Goal: Task Accomplishment & Management: Use online tool/utility

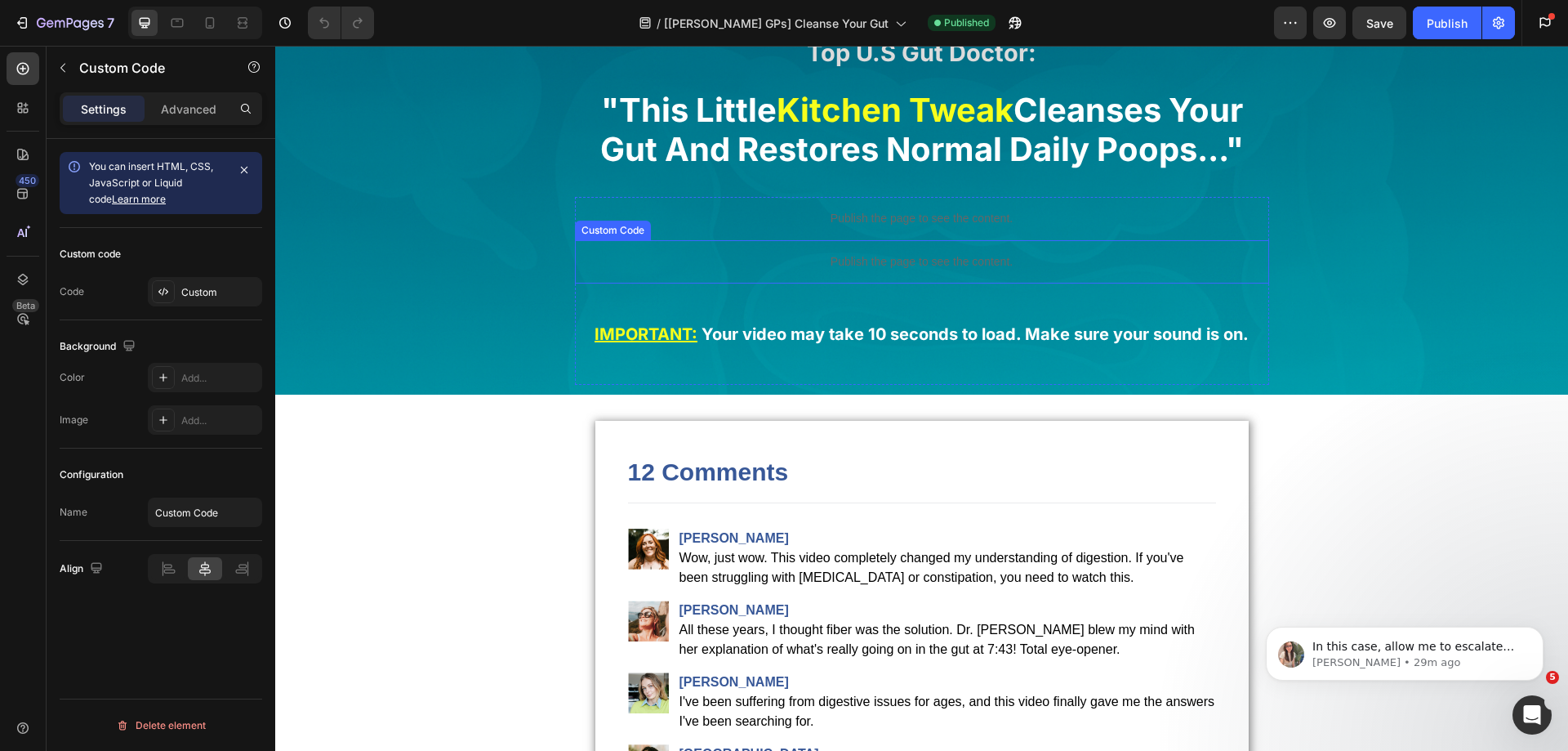
click at [832, 256] on p "Publish the page to see the content." at bounding box center [922, 262] width 694 height 17
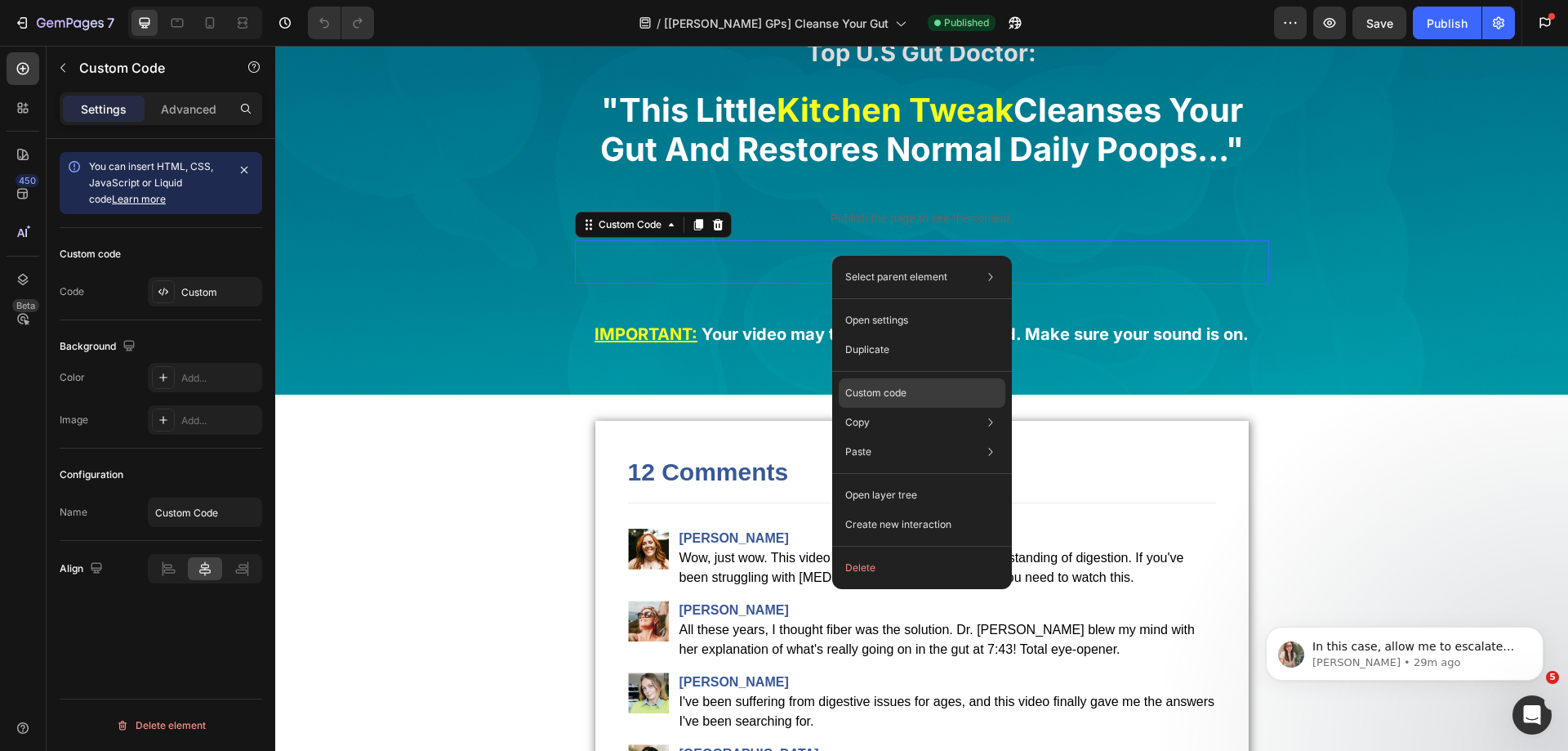
click at [883, 391] on p "Custom code" at bounding box center [876, 393] width 61 height 15
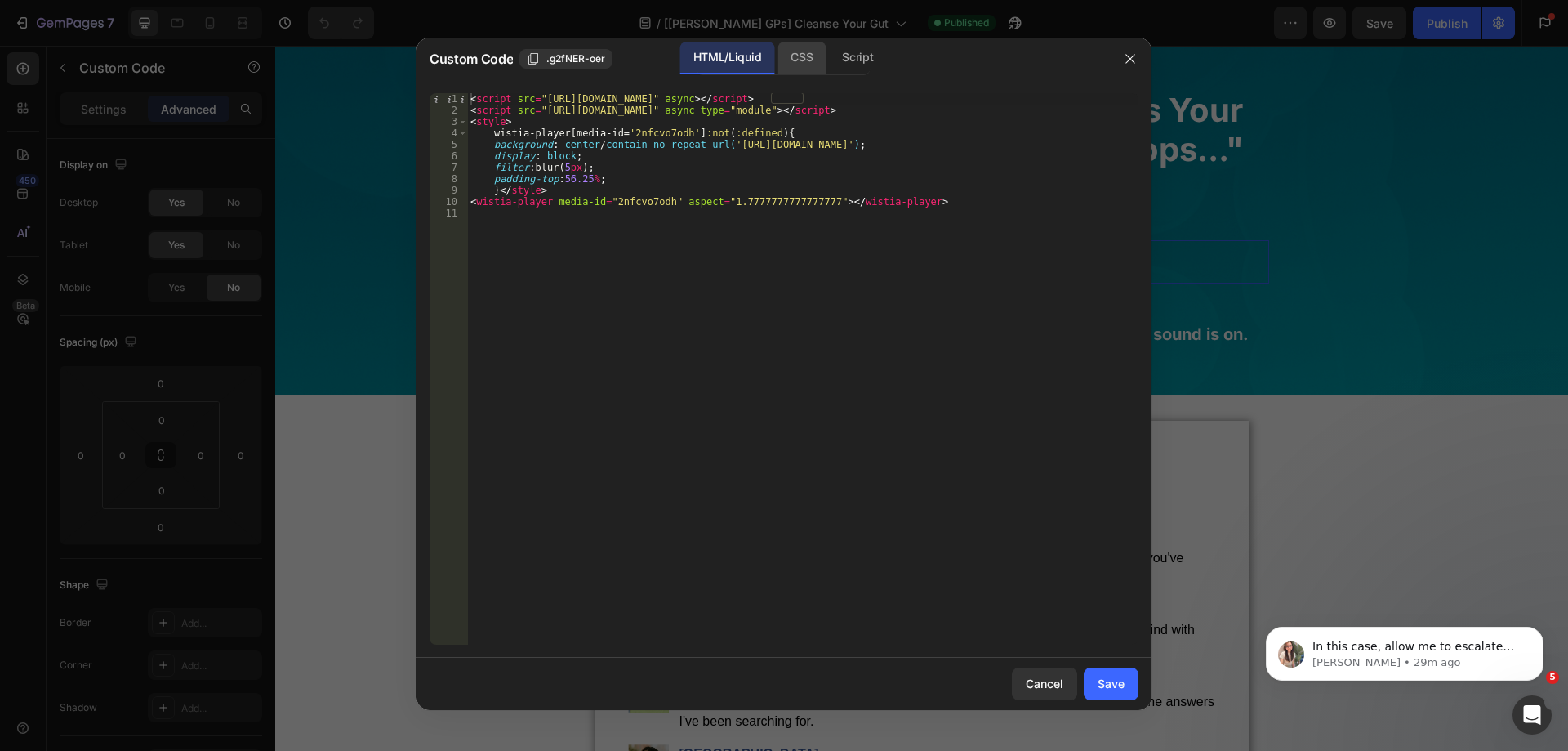
click at [829, 55] on div "CSS" at bounding box center [857, 58] width 57 height 33
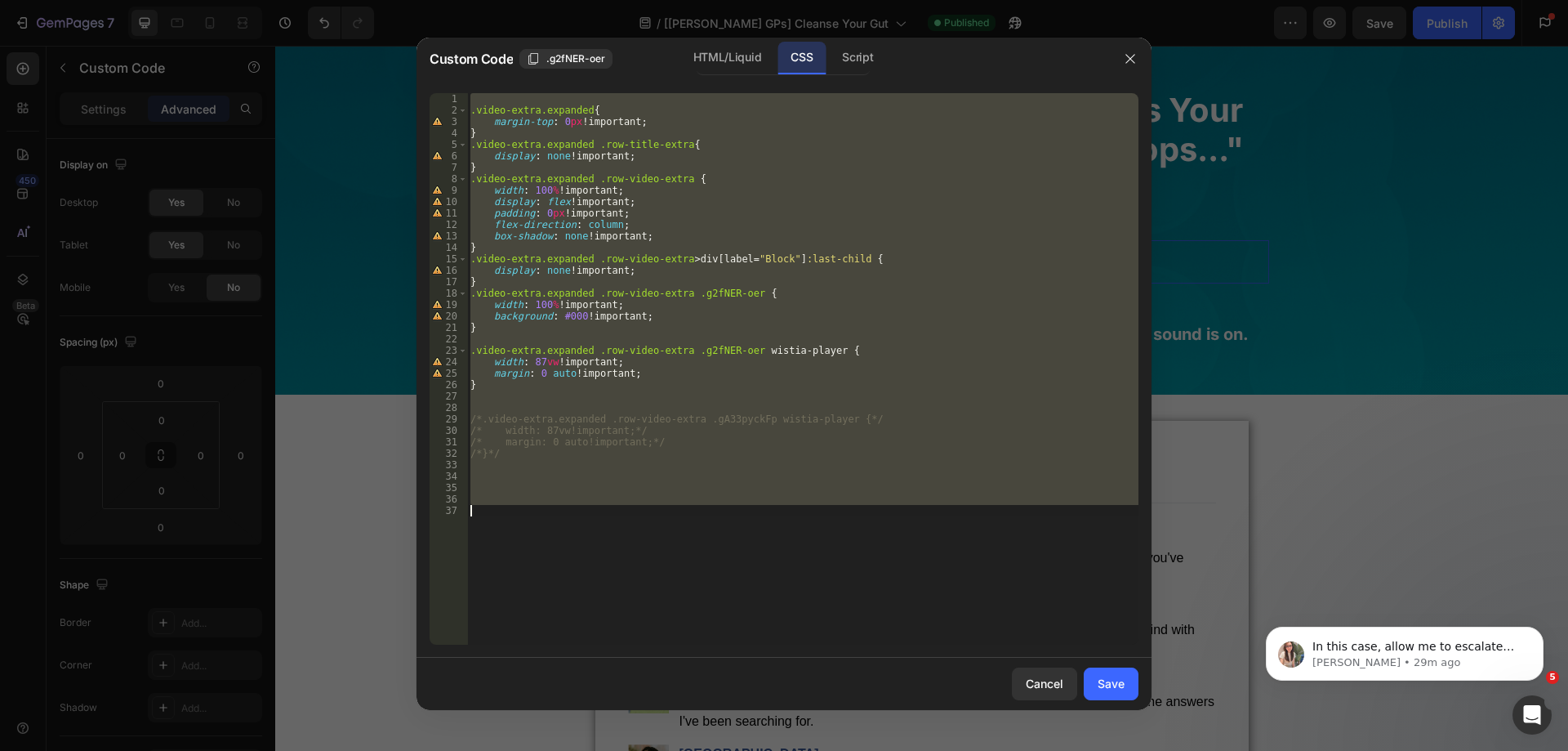
click at [812, 138] on div ".video-extra.expanded { margin-top : 0 px !important ; } .video-extra.expanded …" at bounding box center [802, 369] width 671 height 551
type textarea "}"
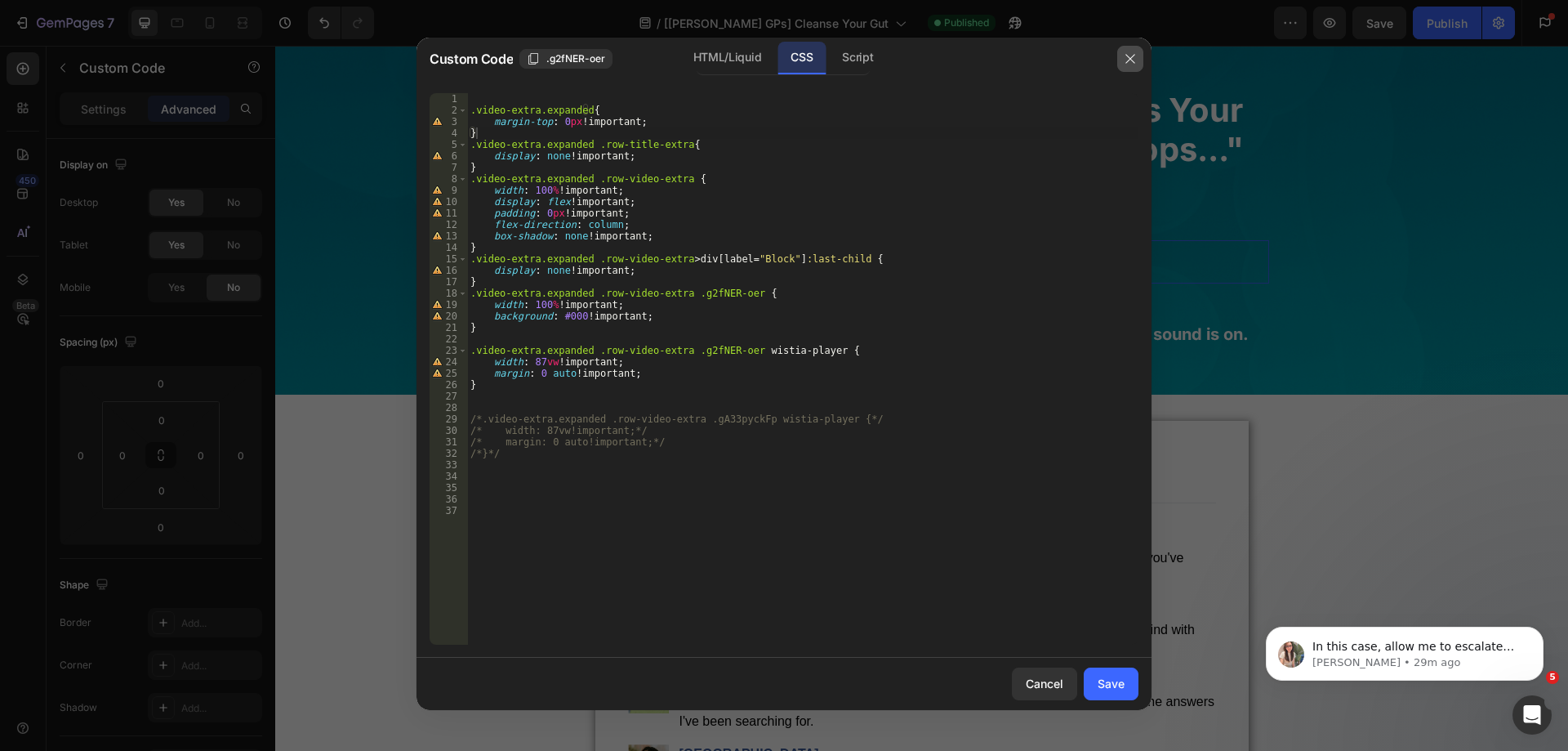
drag, startPoint x: 1129, startPoint y: 56, endPoint x: 832, endPoint y: 4, distance: 301.5
click at [1129, 56] on icon "button" at bounding box center [1131, 59] width 13 height 13
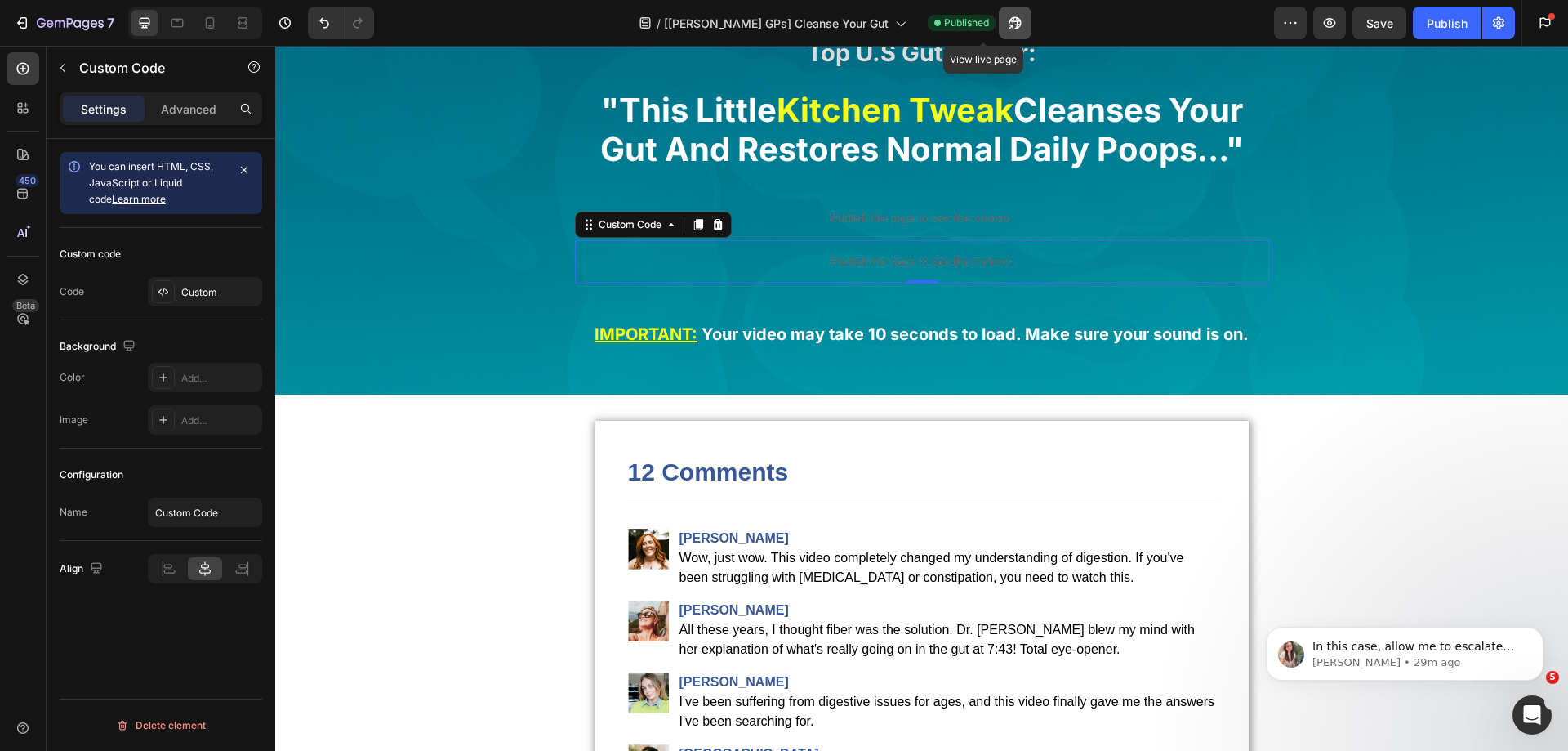
click at [1007, 20] on icon "button" at bounding box center [1015, 23] width 17 height 17
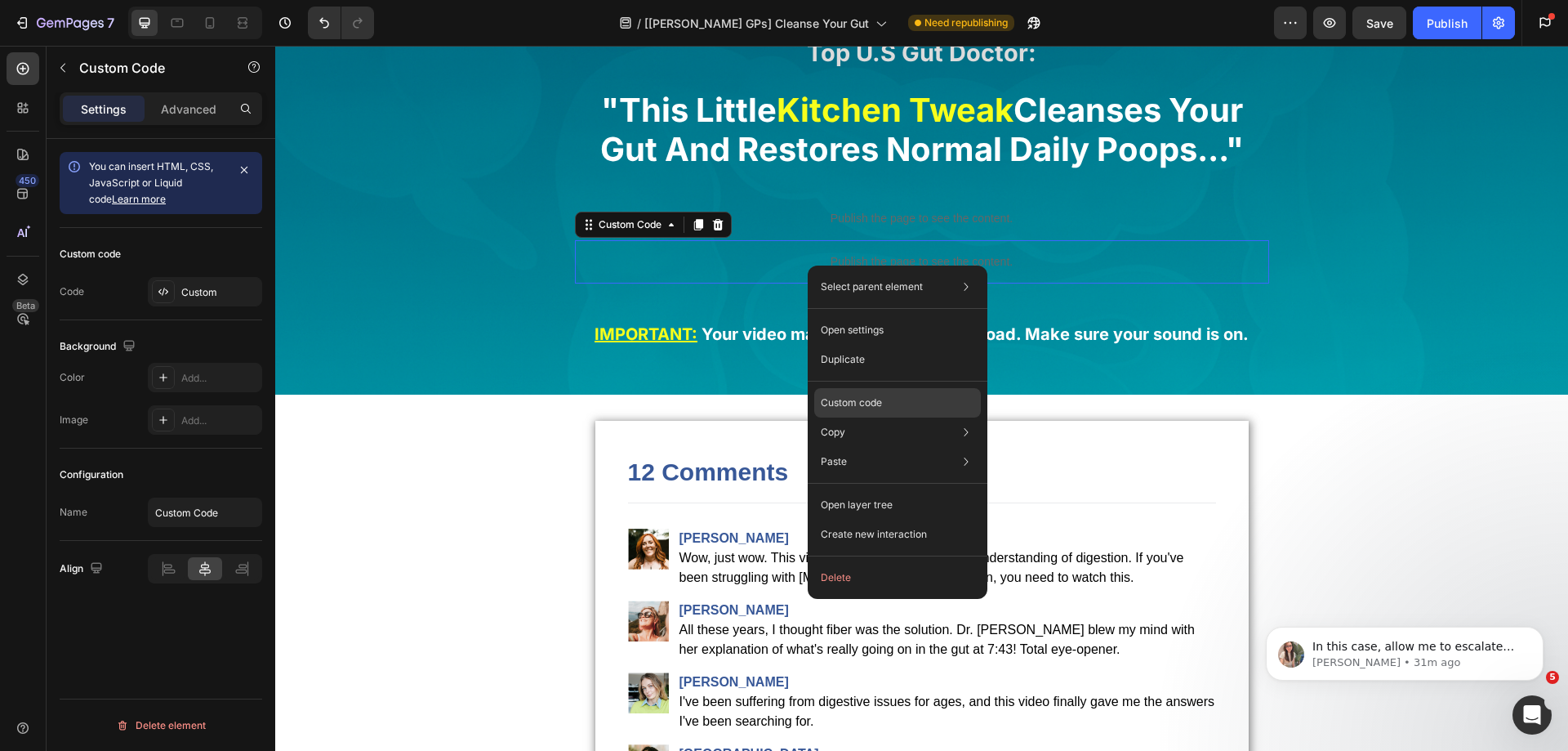
click at [864, 406] on p "Custom code" at bounding box center [851, 403] width 61 height 15
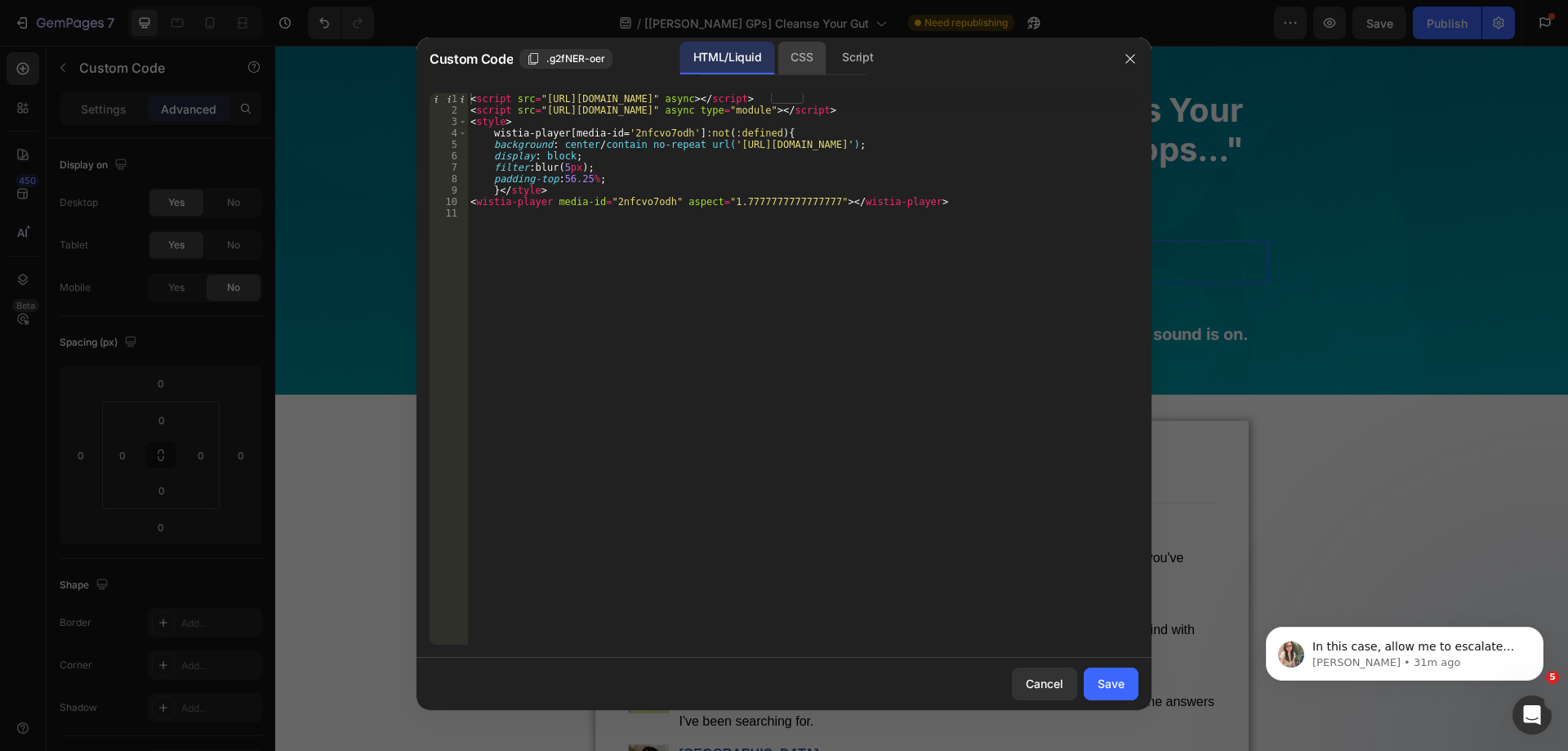
click at [829, 66] on div "CSS" at bounding box center [857, 58] width 57 height 33
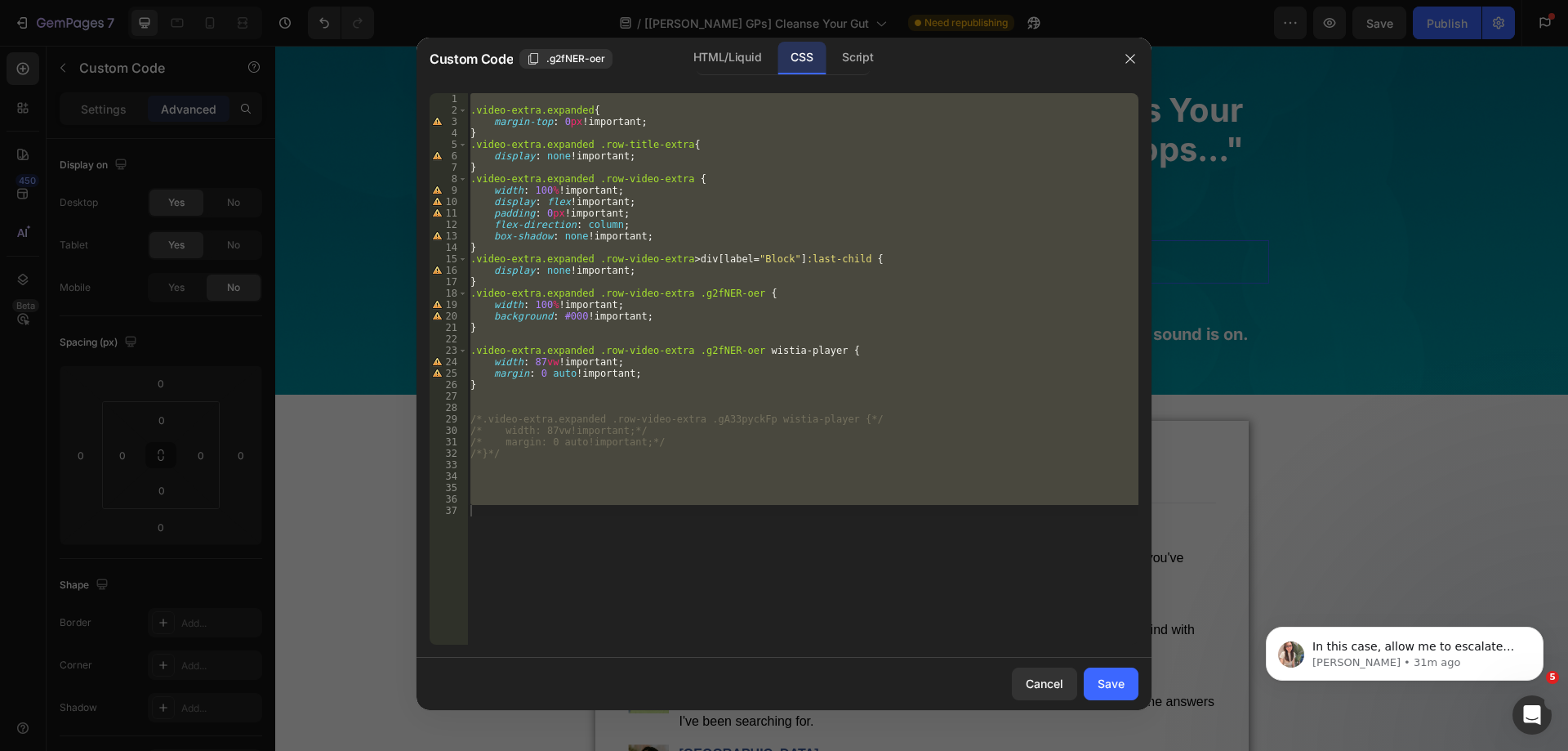
click at [745, 315] on div ".video-extra.expanded { margin-top : 0 px !important ; } .video-extra.expanded …" at bounding box center [802, 369] width 671 height 551
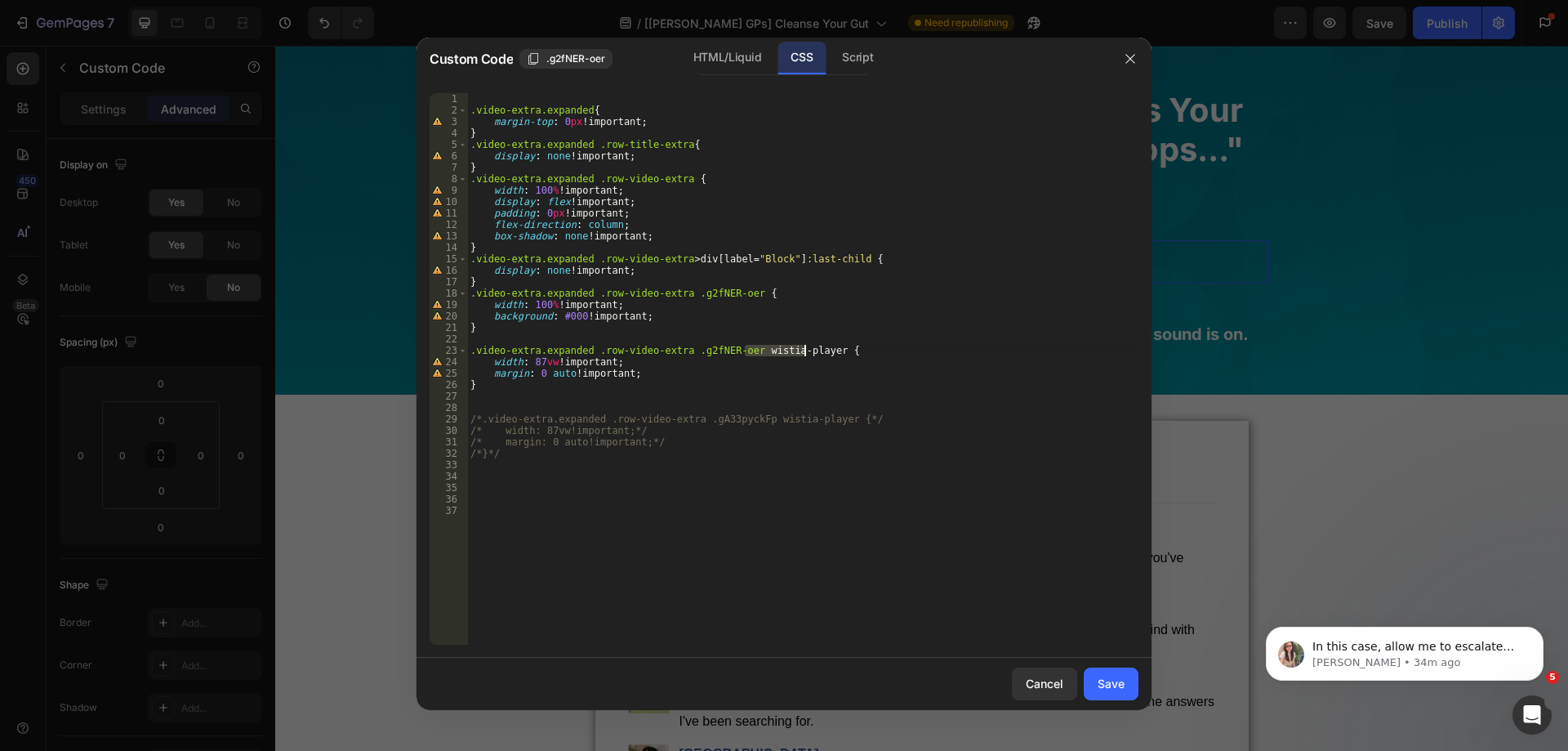
drag, startPoint x: 744, startPoint y: 348, endPoint x: 804, endPoint y: 348, distance: 60.0
click at [804, 348] on div ".video-extra.expanded { margin-top : 0 px !important ; } .video-extra.expanded …" at bounding box center [802, 380] width 671 height 574
drag, startPoint x: 596, startPoint y: 290, endPoint x: 677, endPoint y: 297, distance: 81.3
click at [677, 297] on div ".video-extra.expanded { margin-top : 0 px !important ; } .video-extra.expanded …" at bounding box center [802, 380] width 671 height 574
type textarea ".video-extra.expanded .row-video-extra .g2fNER-oer {"
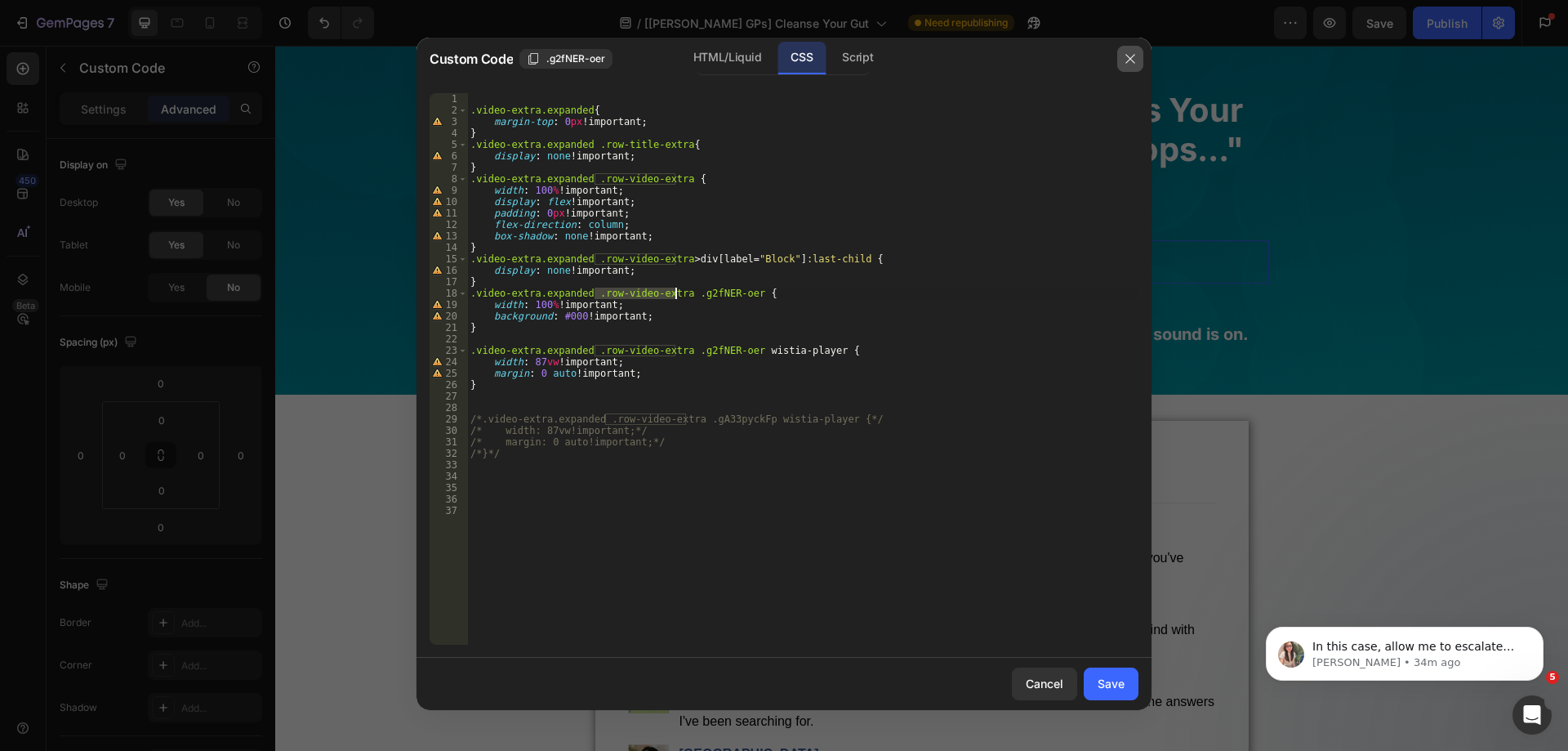
click at [1135, 58] on icon "button" at bounding box center [1131, 59] width 13 height 13
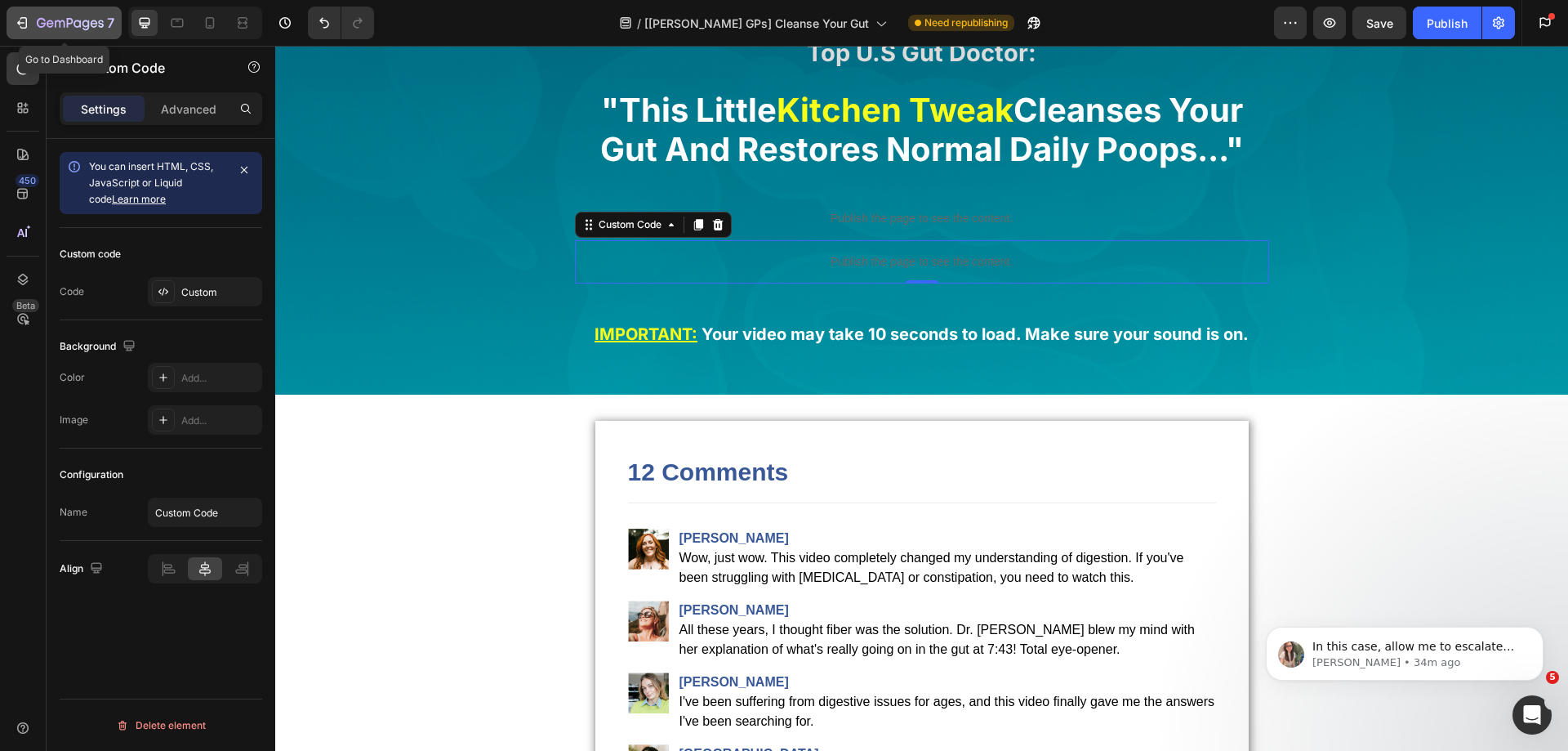
click at [97, 17] on div "7" at bounding box center [74, 22] width 77 height 20
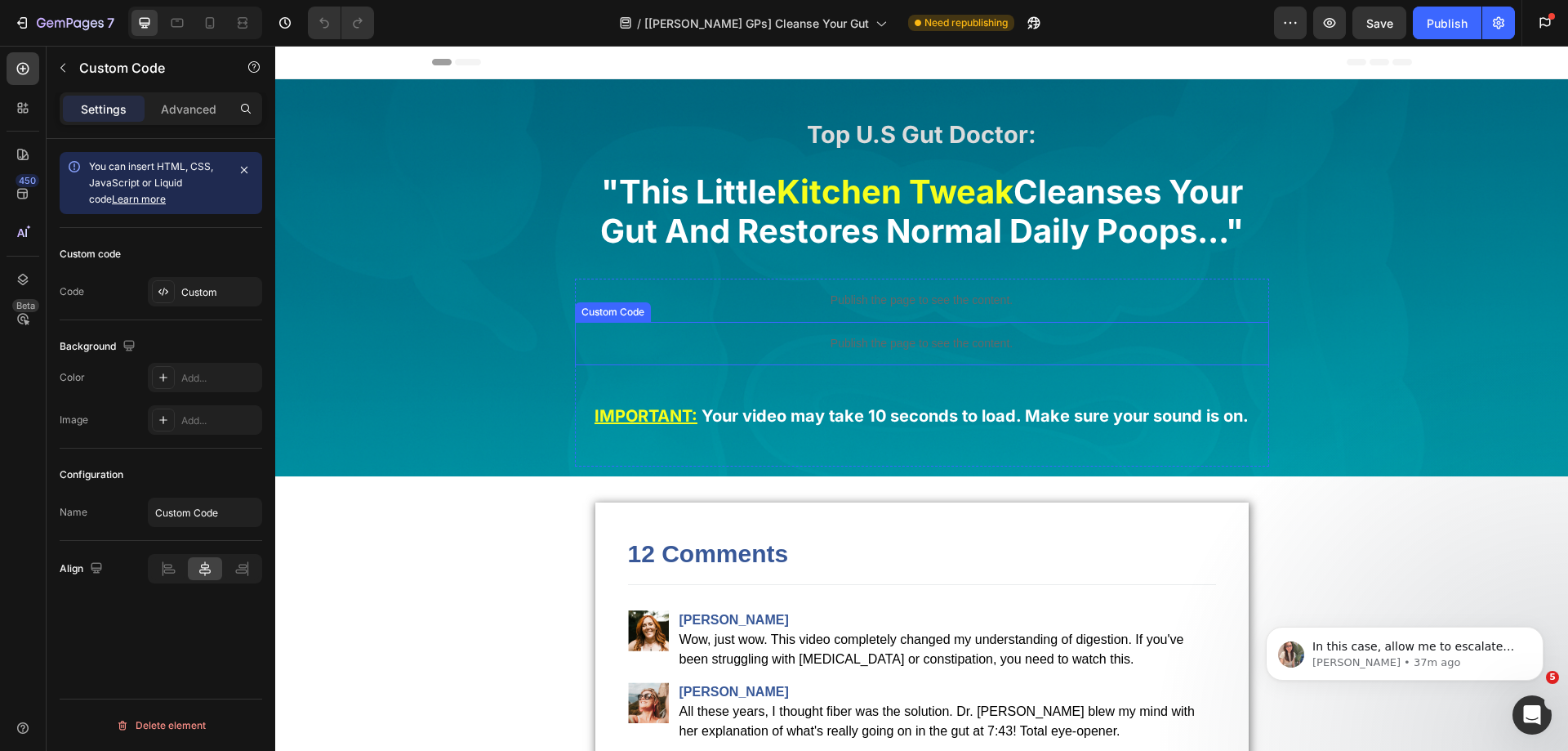
click at [925, 332] on div "Publish the page to see the content." at bounding box center [922, 343] width 694 height 44
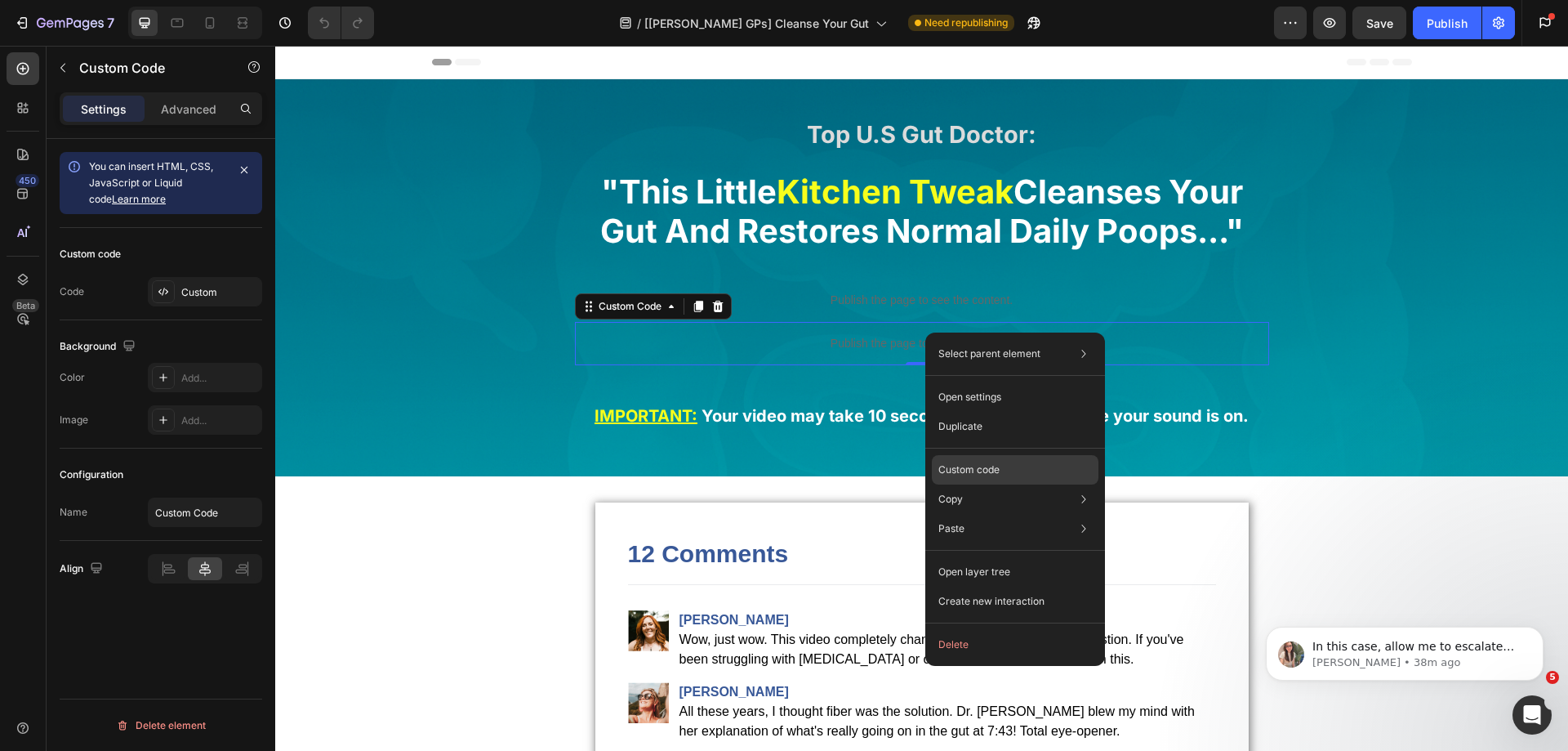
click at [994, 464] on p "Custom code" at bounding box center [969, 470] width 61 height 15
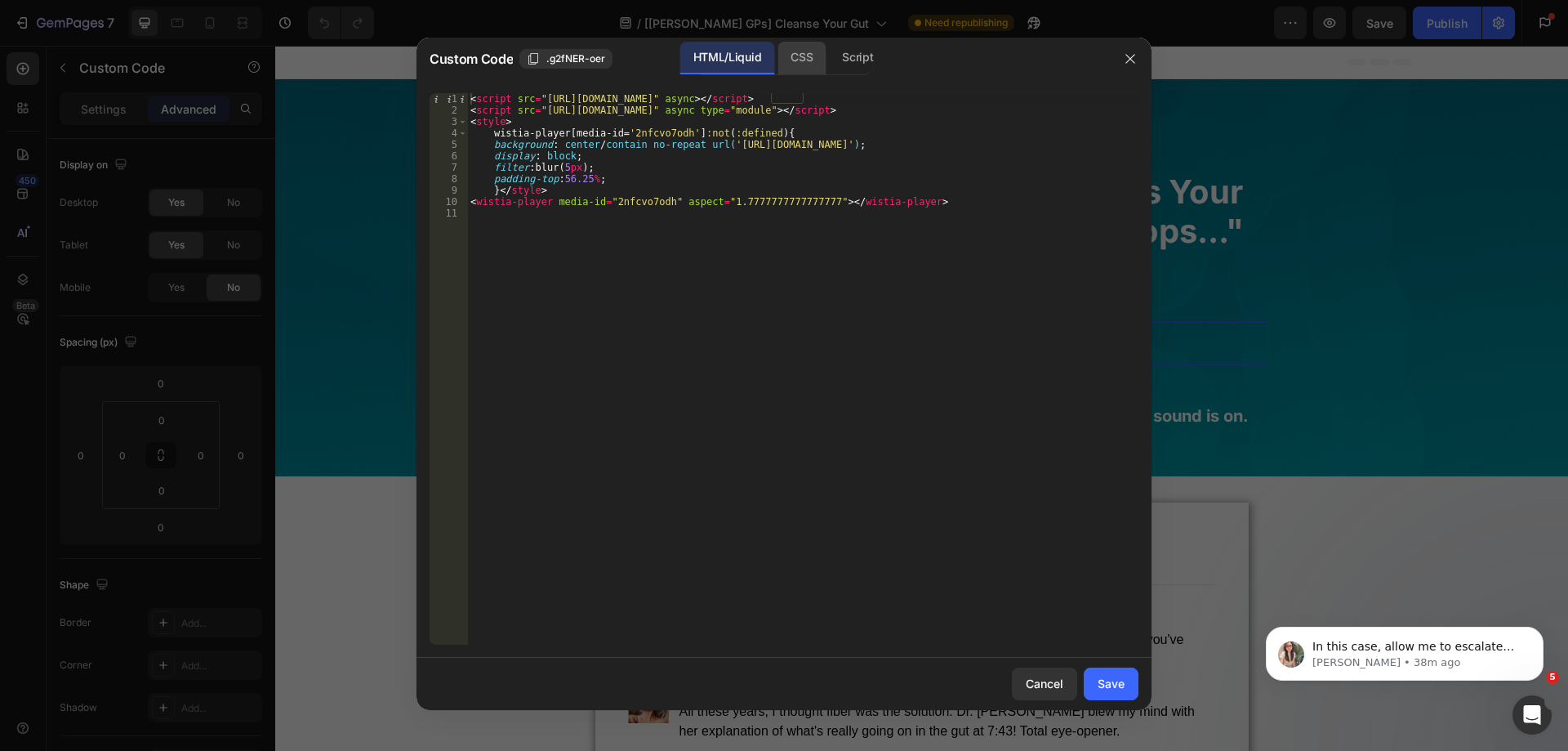
click at [829, 63] on div "CSS" at bounding box center [857, 58] width 57 height 33
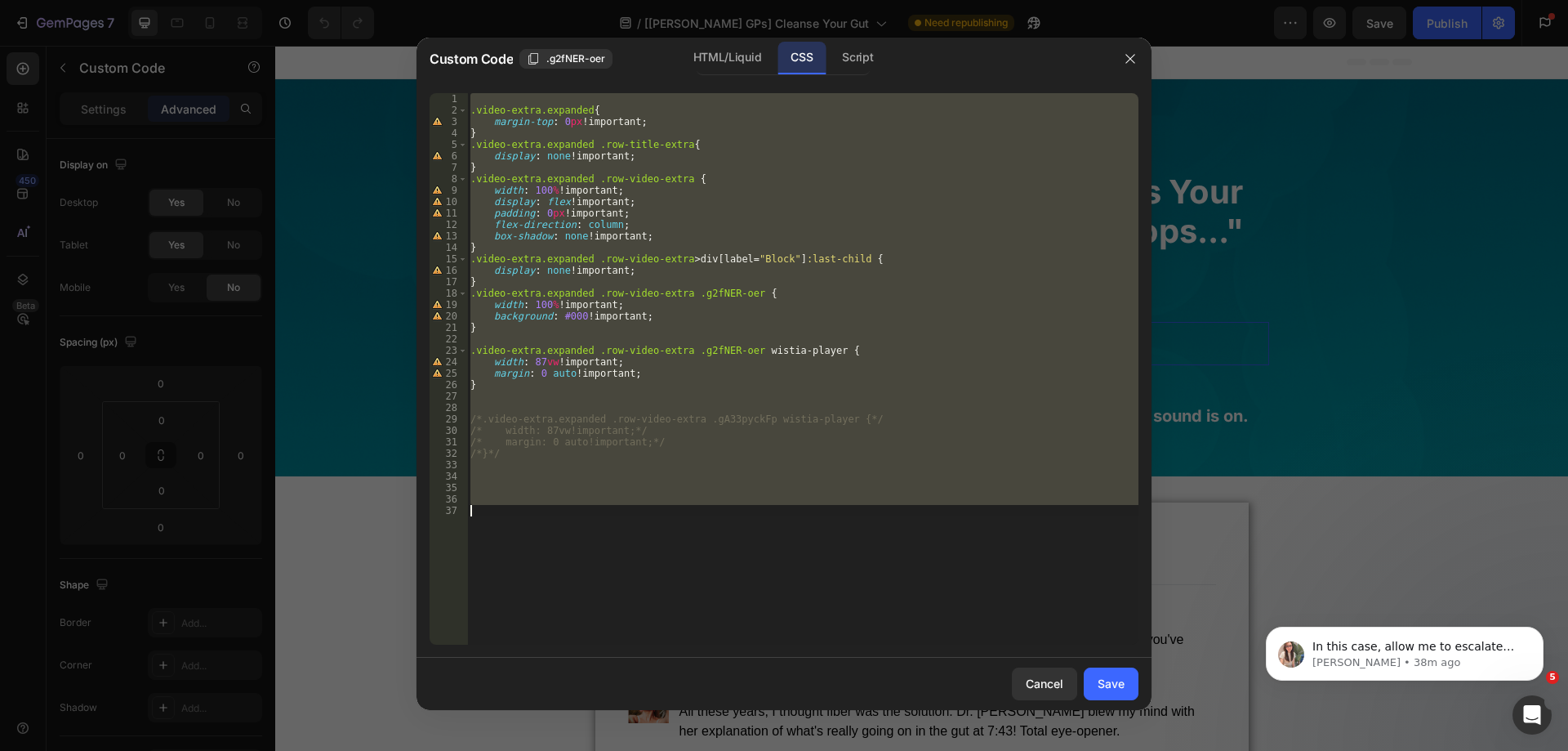
click at [757, 201] on div ".video-extra.expanded { margin-top : 0 px !important ; } .video-extra.expanded …" at bounding box center [802, 369] width 671 height 551
type textarea "display: flex!important;"
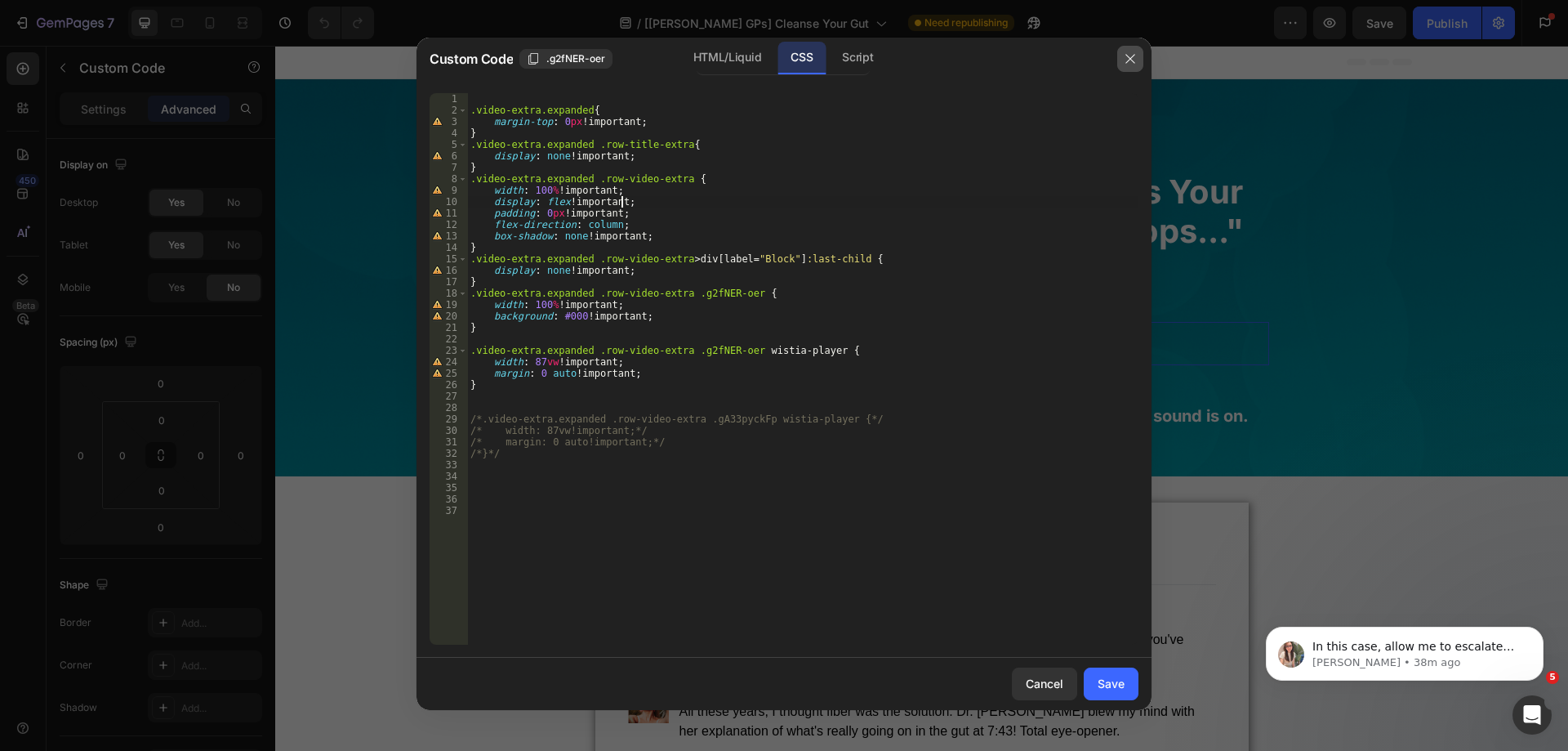
click at [1131, 56] on icon "button" at bounding box center [1131, 59] width 13 height 13
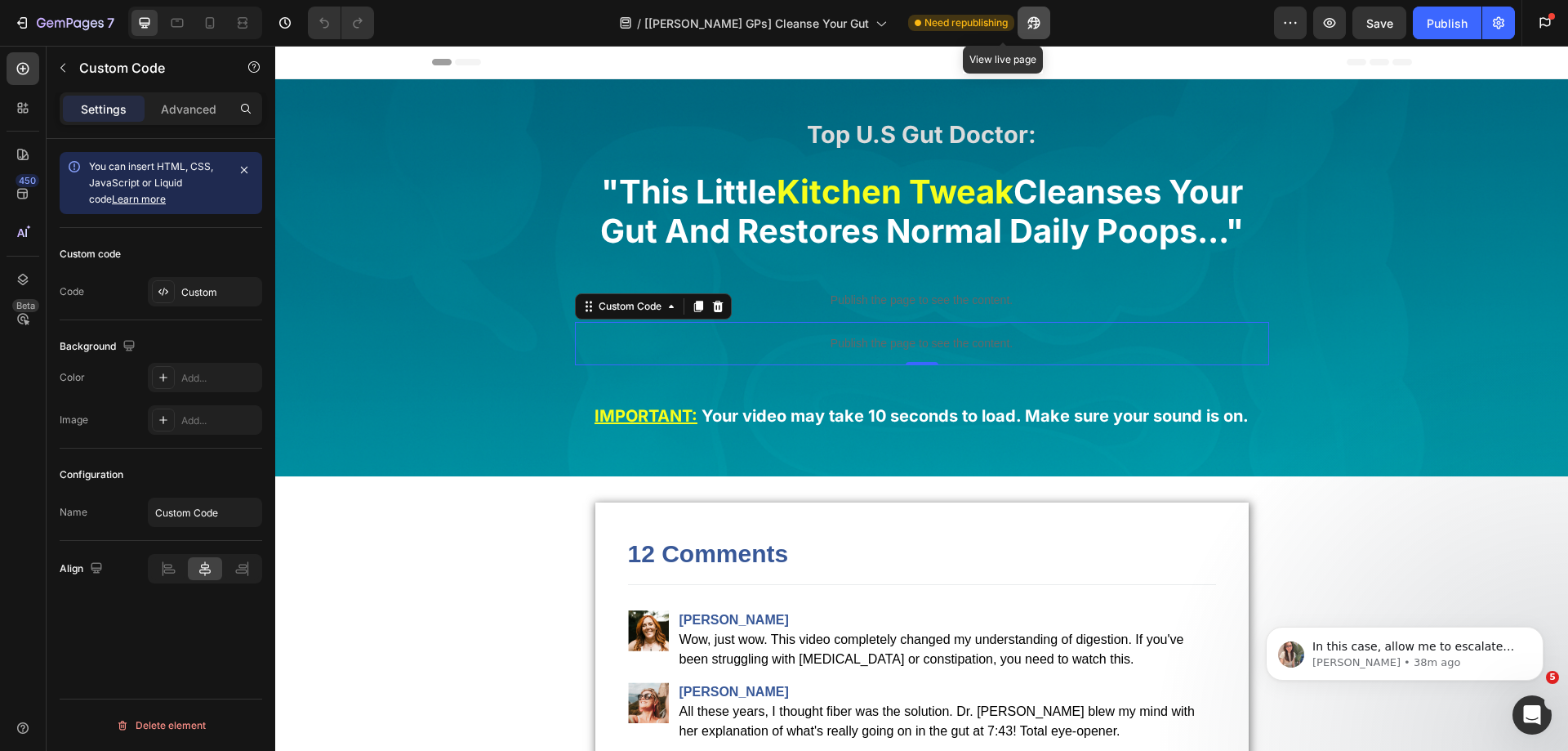
click at [1028, 24] on icon "button" at bounding box center [1030, 26] width 4 height 4
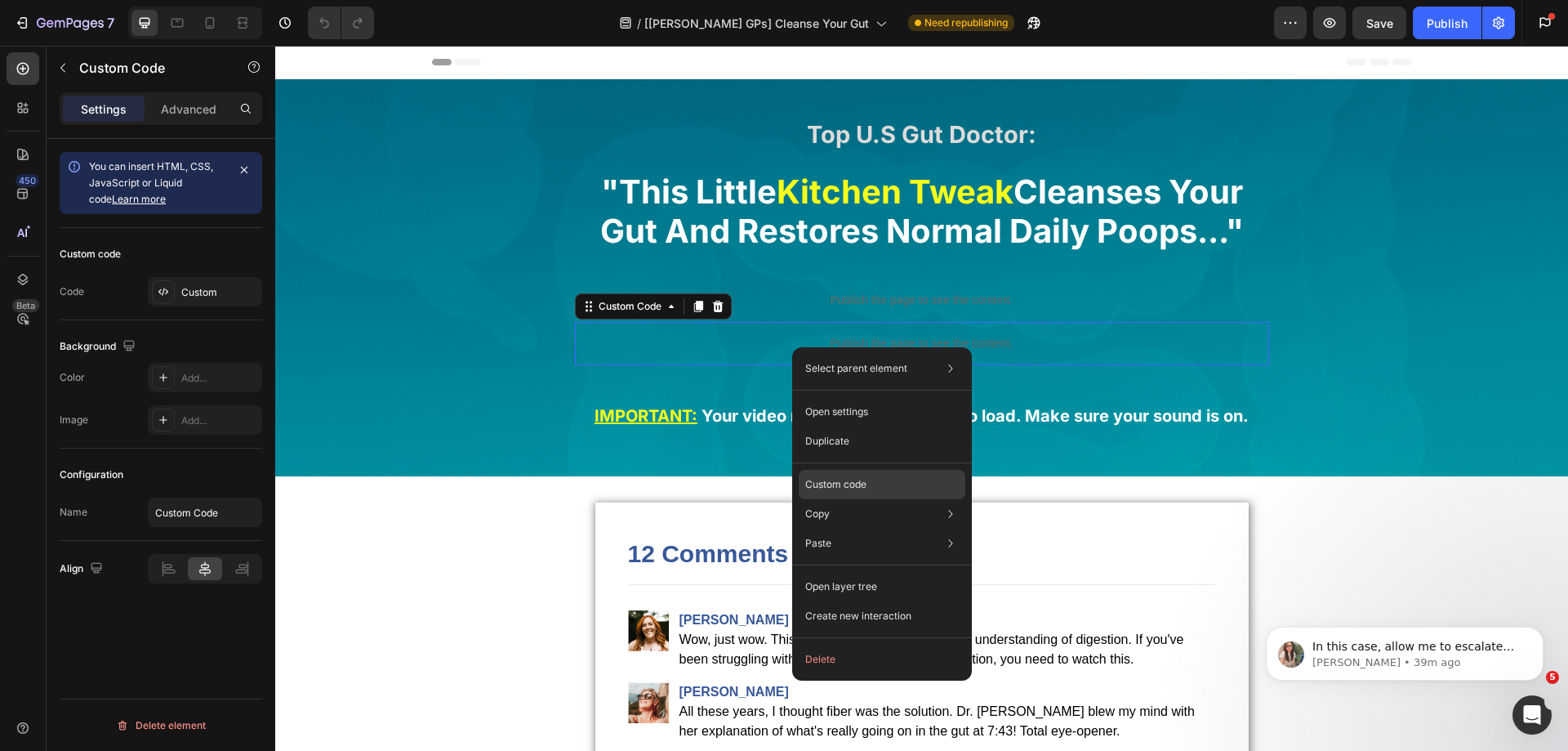
click at [825, 477] on p "Custom code" at bounding box center [836, 485] width 61 height 15
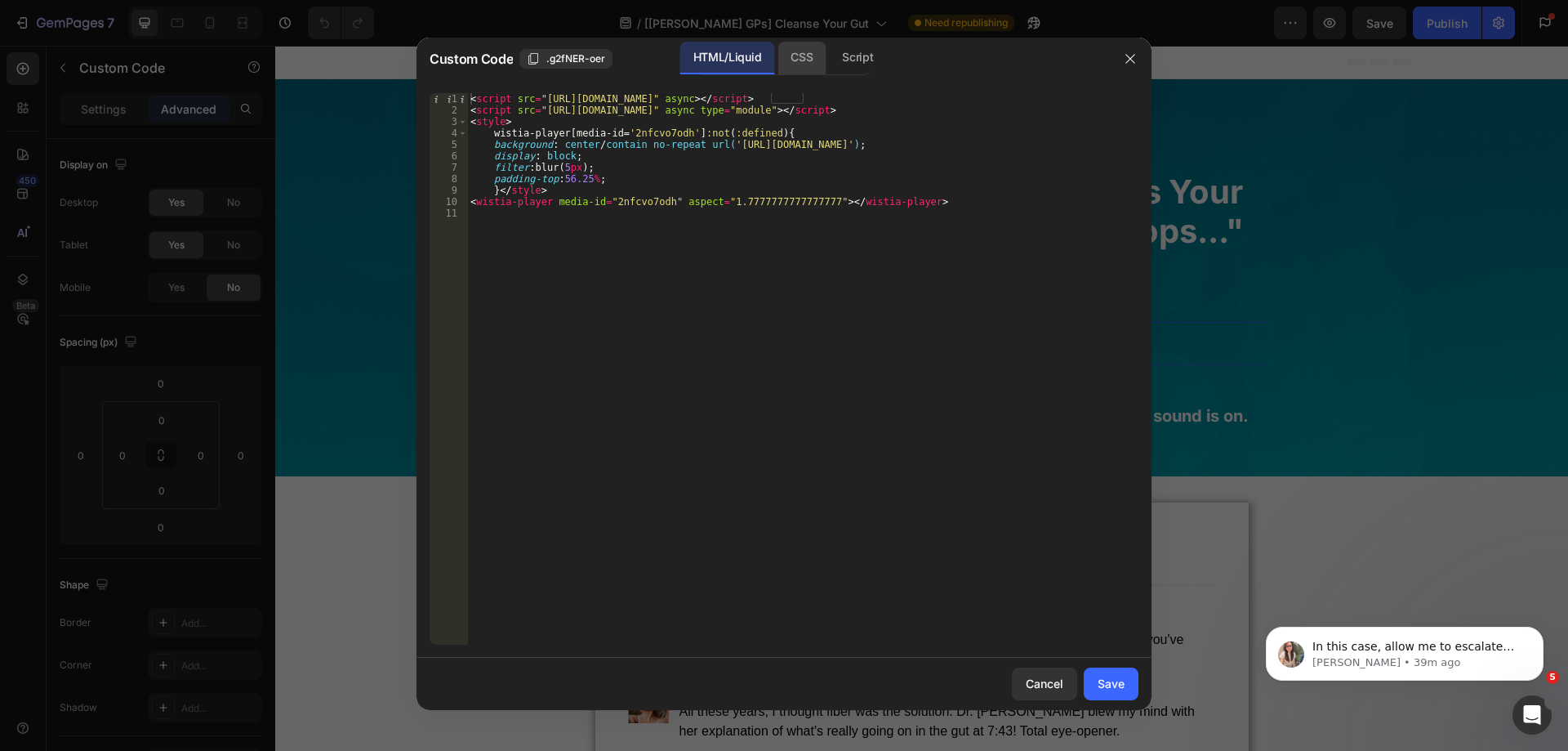
click at [829, 63] on div "CSS" at bounding box center [857, 58] width 57 height 33
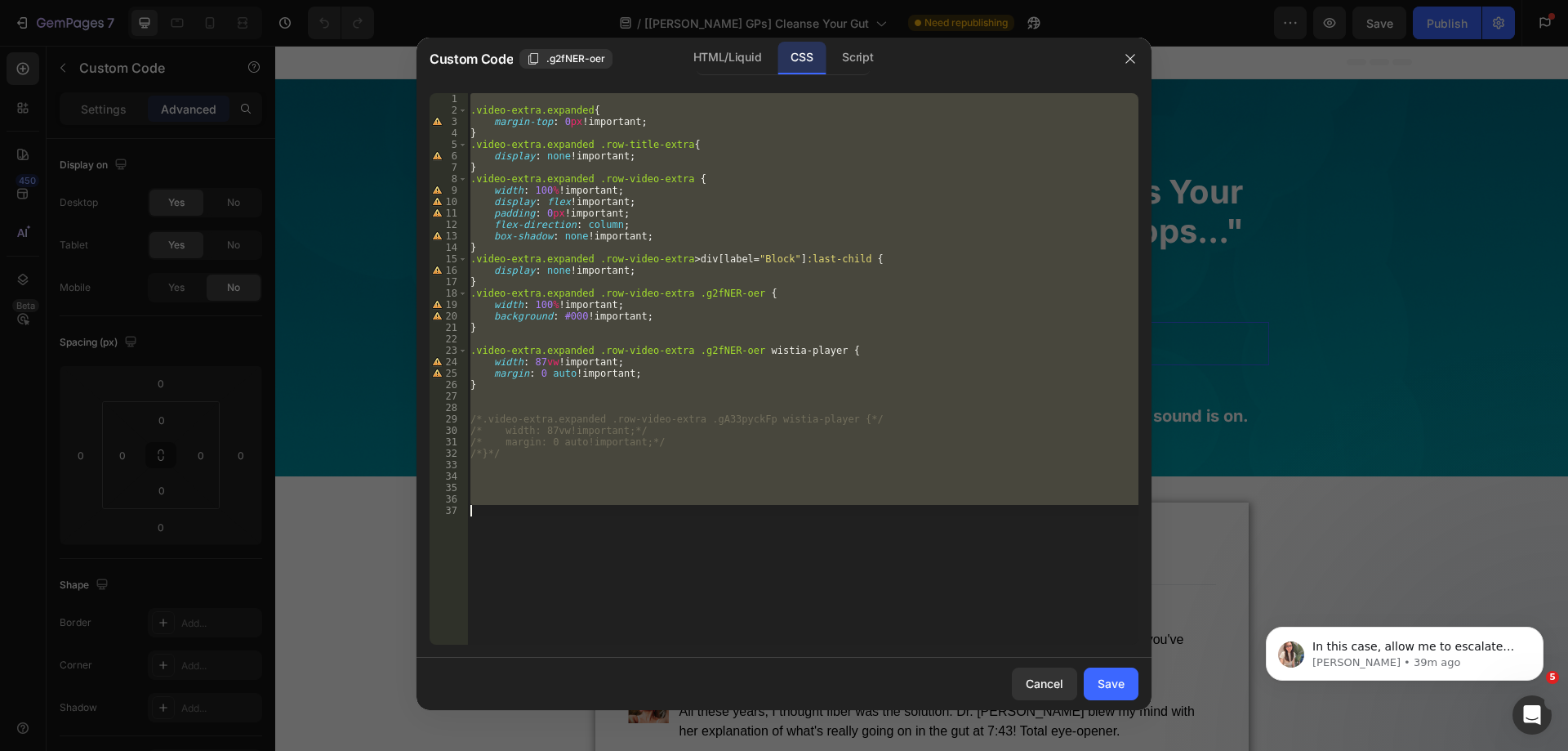
click at [729, 186] on div ".video-extra.expanded { margin-top : 0 px !important ; } .video-extra.expanded …" at bounding box center [802, 369] width 671 height 551
type textarea "width: 100% !important;"
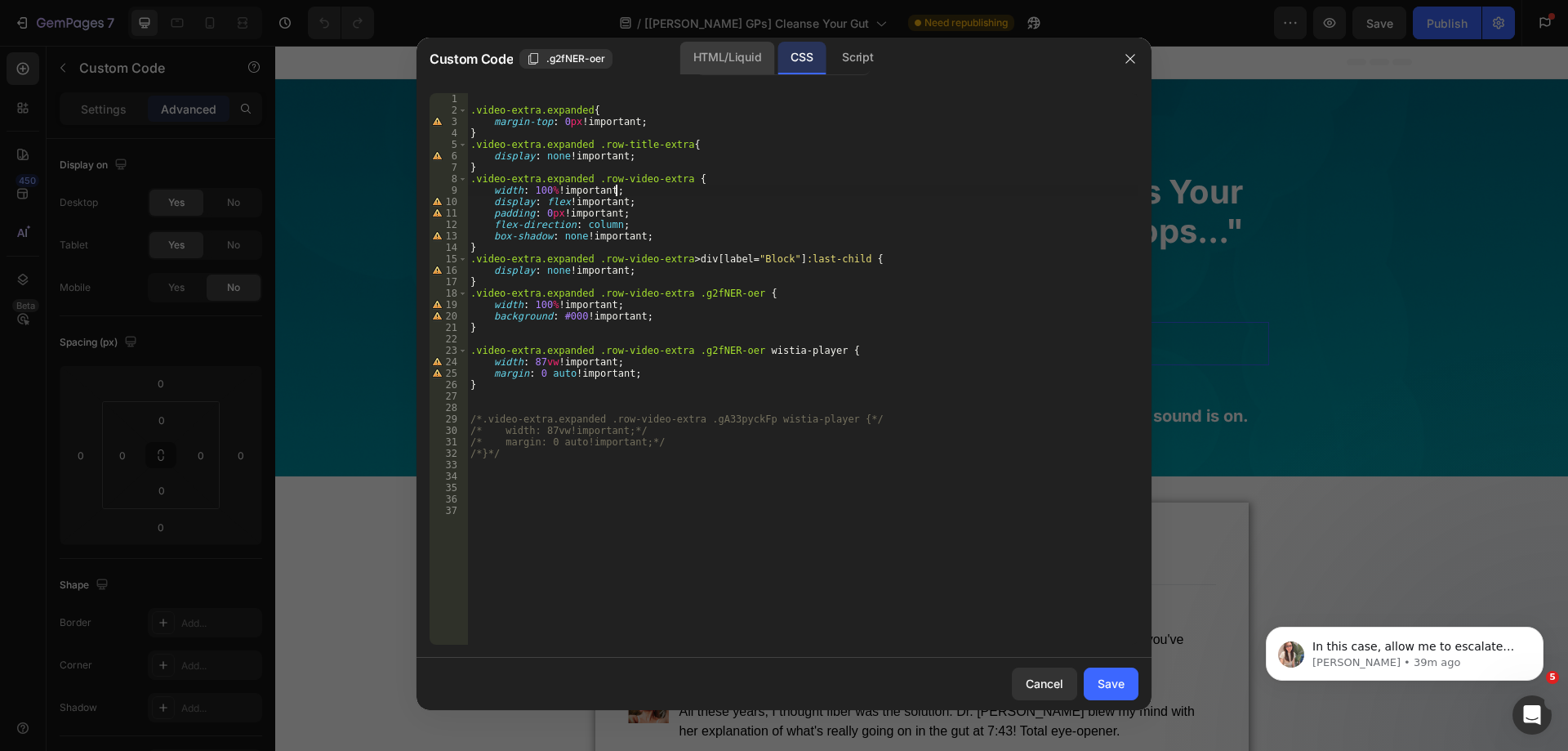
click at [725, 67] on div "HTML/Liquid" at bounding box center [727, 58] width 94 height 33
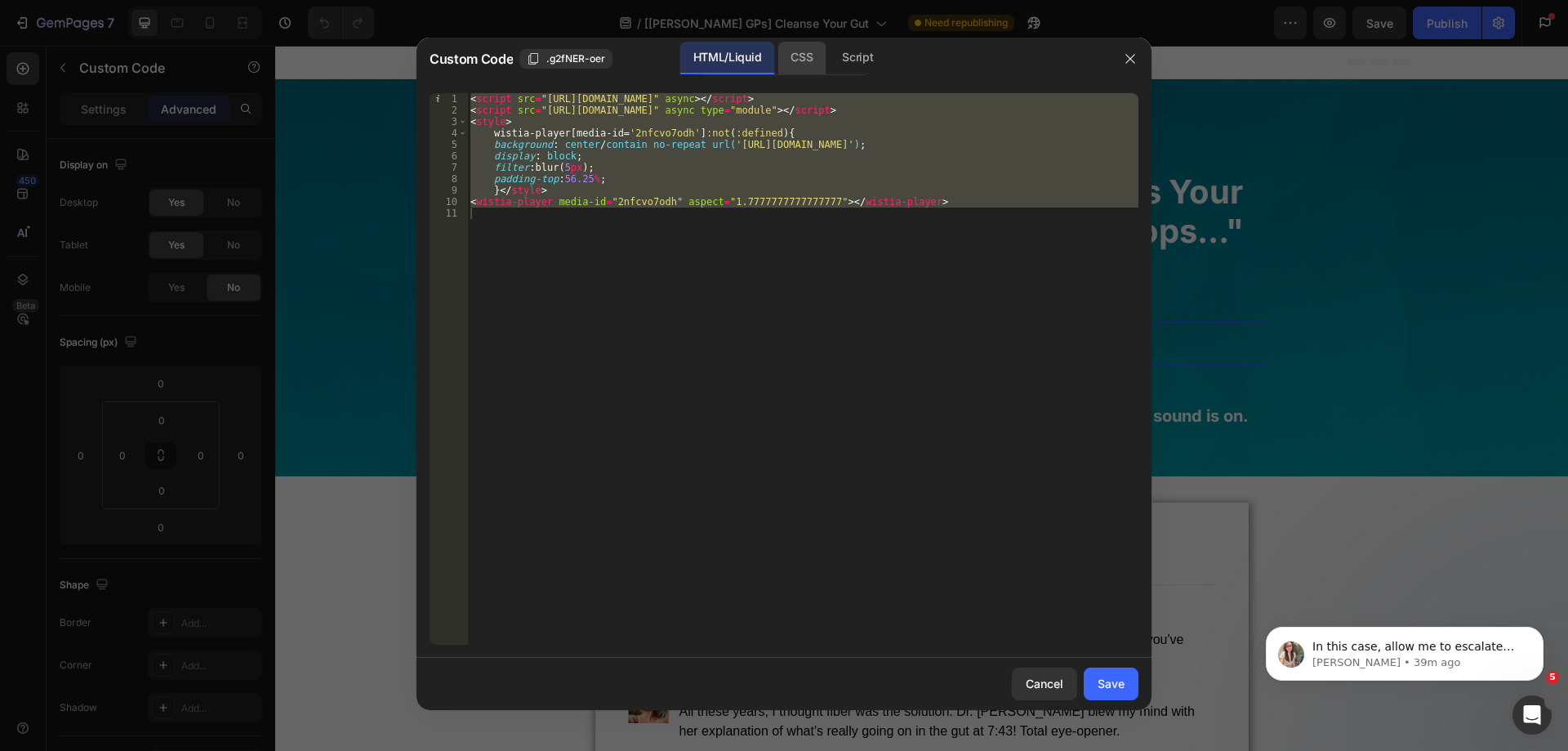
click at [829, 64] on div "CSS" at bounding box center [857, 58] width 57 height 33
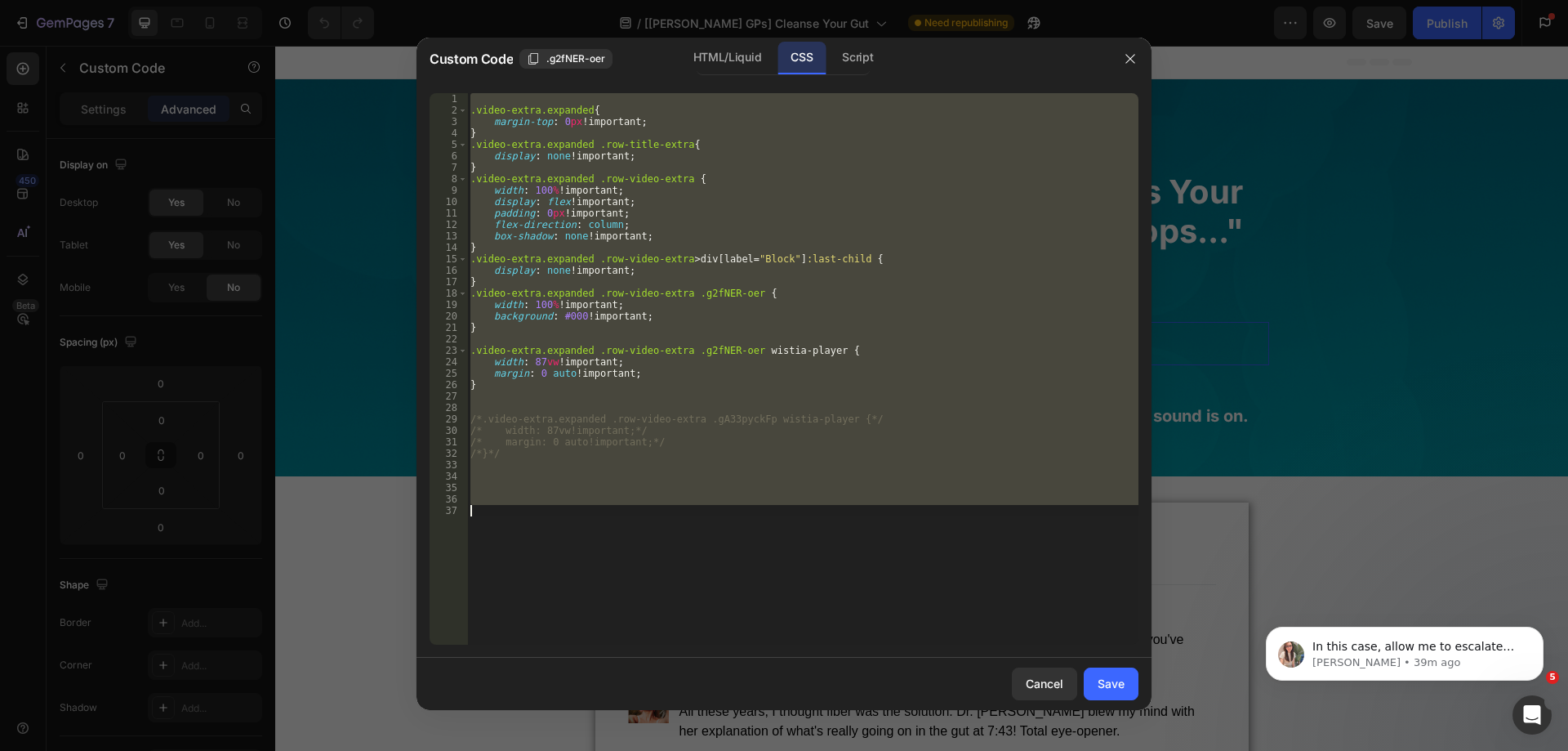
click at [726, 159] on div ".video-extra.expanded { margin-top : 0 px !important ; } .video-extra.expanded …" at bounding box center [802, 369] width 671 height 551
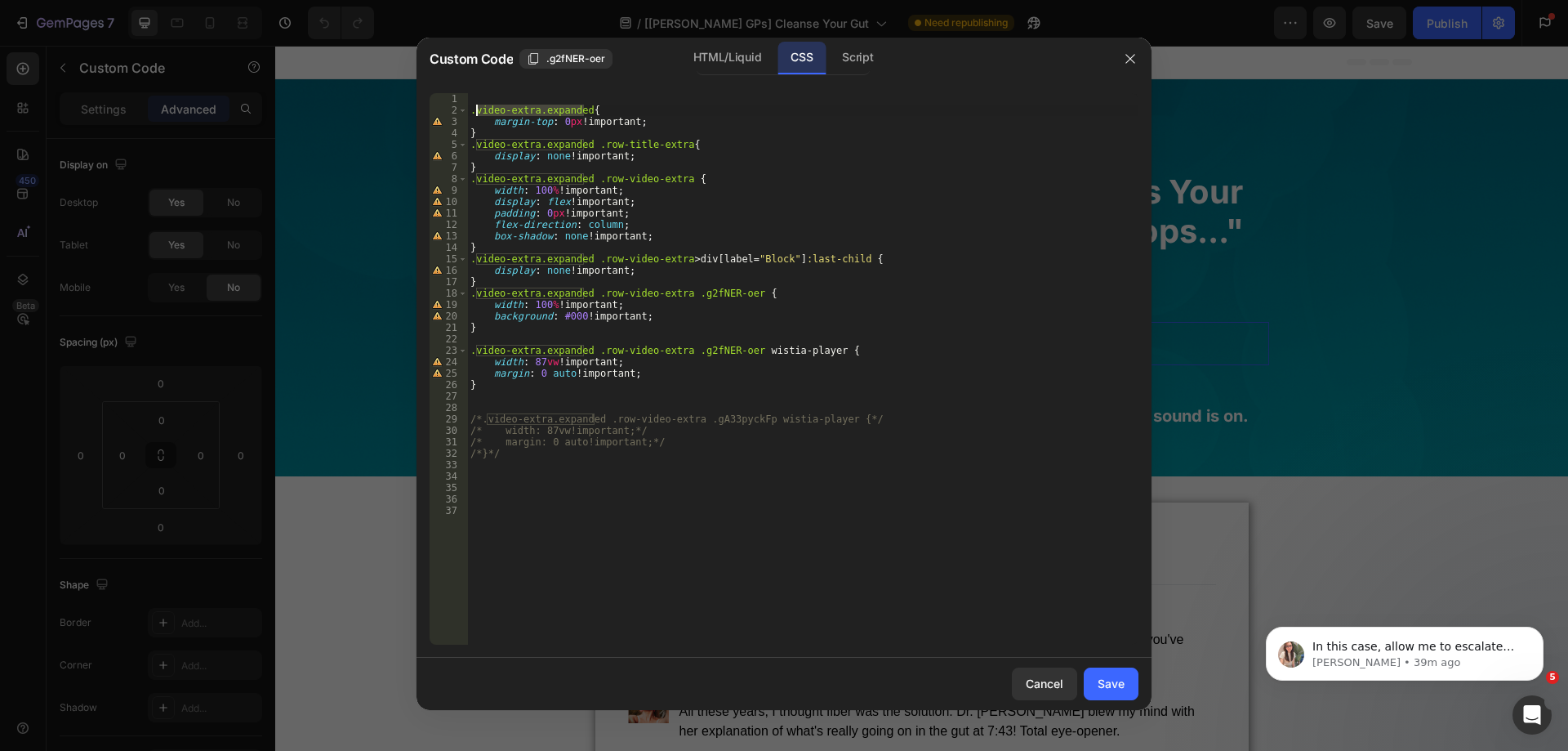
drag, startPoint x: 583, startPoint y: 110, endPoint x: 475, endPoint y: 114, distance: 108.1
click at [475, 114] on div ".video-extra.expanded { margin-top : 0 px !important ; } .video-extra.expanded …" at bounding box center [802, 380] width 671 height 574
type textarea ".video-extra.expanded{"
click at [1131, 63] on icon "button" at bounding box center [1131, 59] width 13 height 13
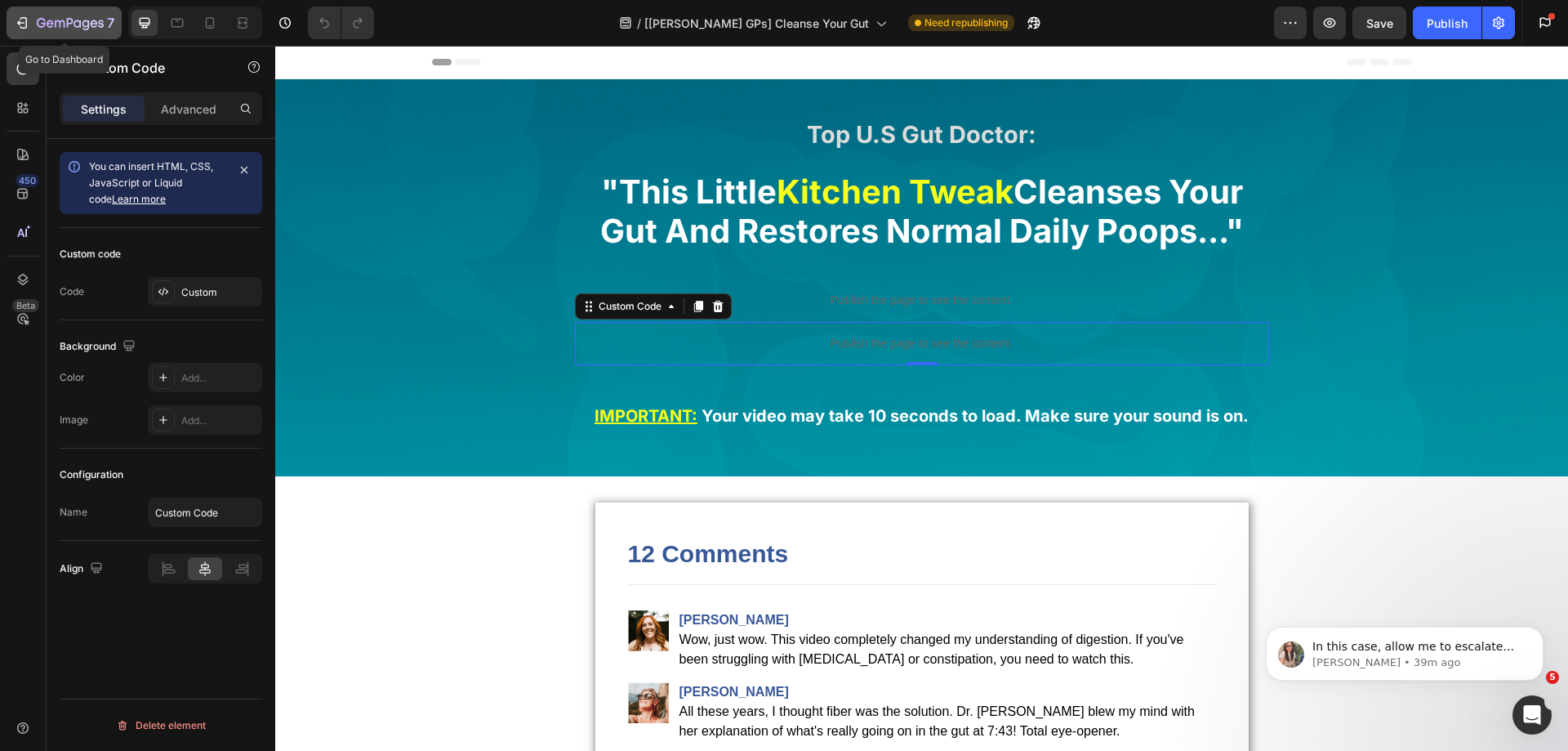
click at [87, 34] on button "7" at bounding box center [64, 22] width 115 height 33
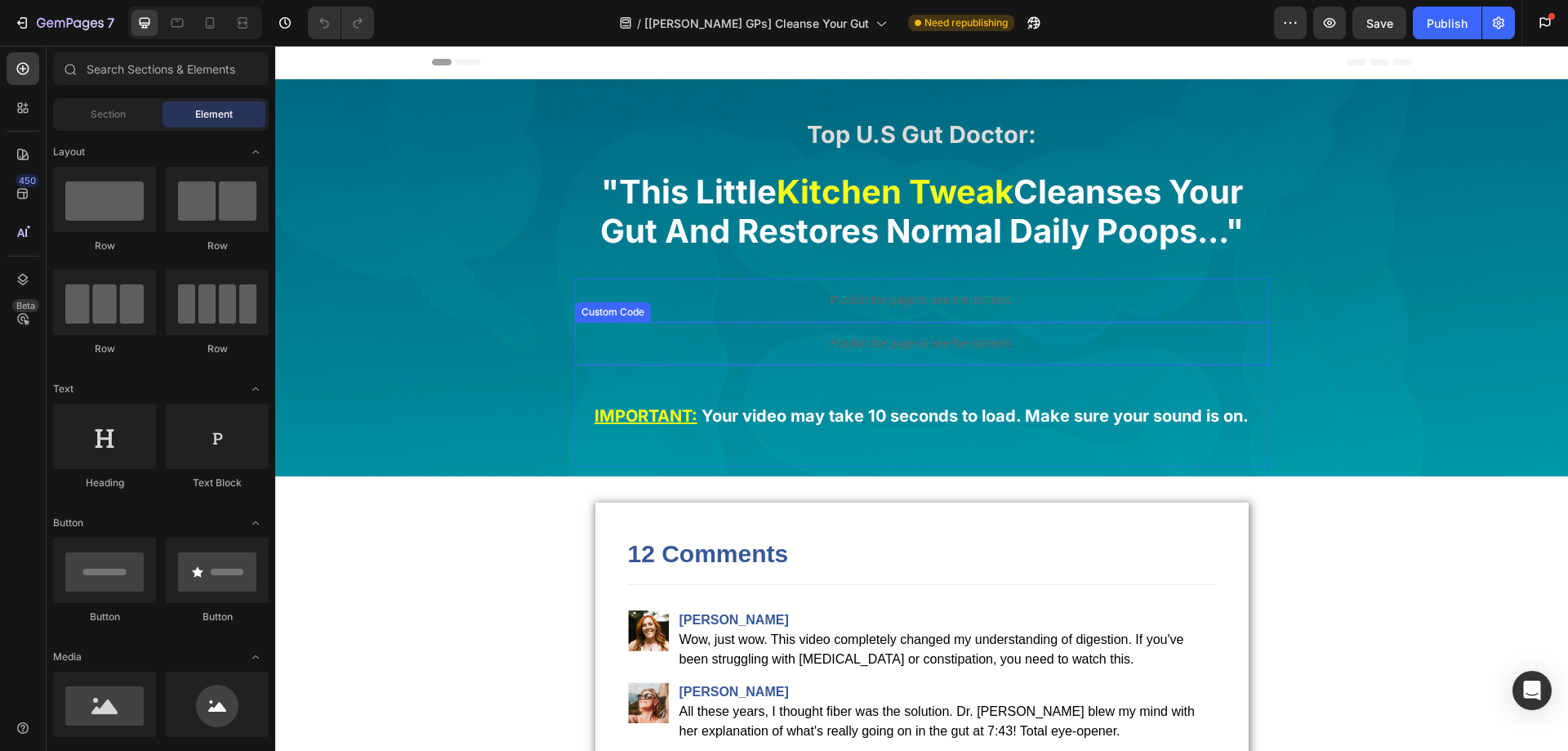
click at [913, 337] on p "Publish the page to see the content." at bounding box center [922, 343] width 694 height 17
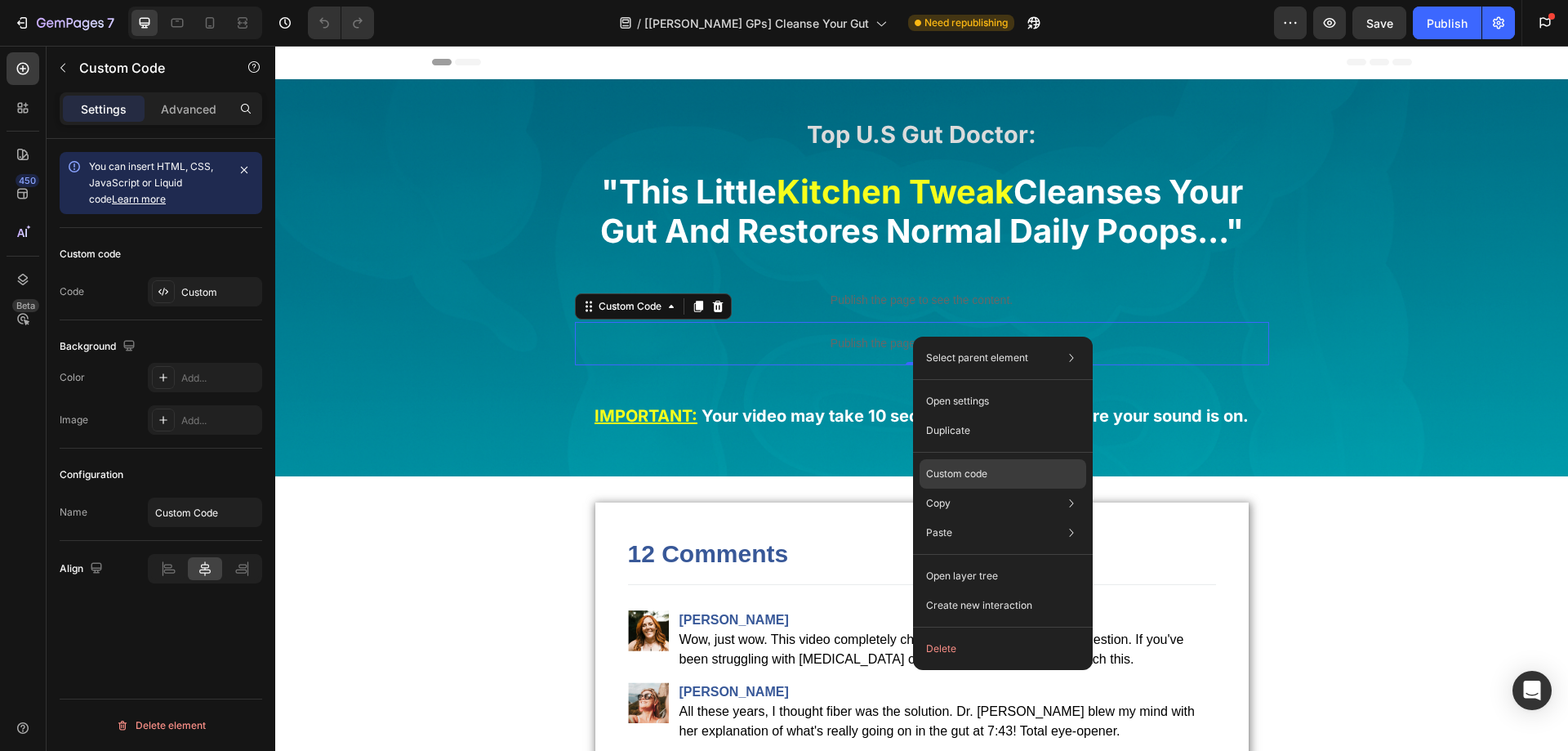
click at [971, 471] on p "Custom code" at bounding box center [957, 474] width 61 height 15
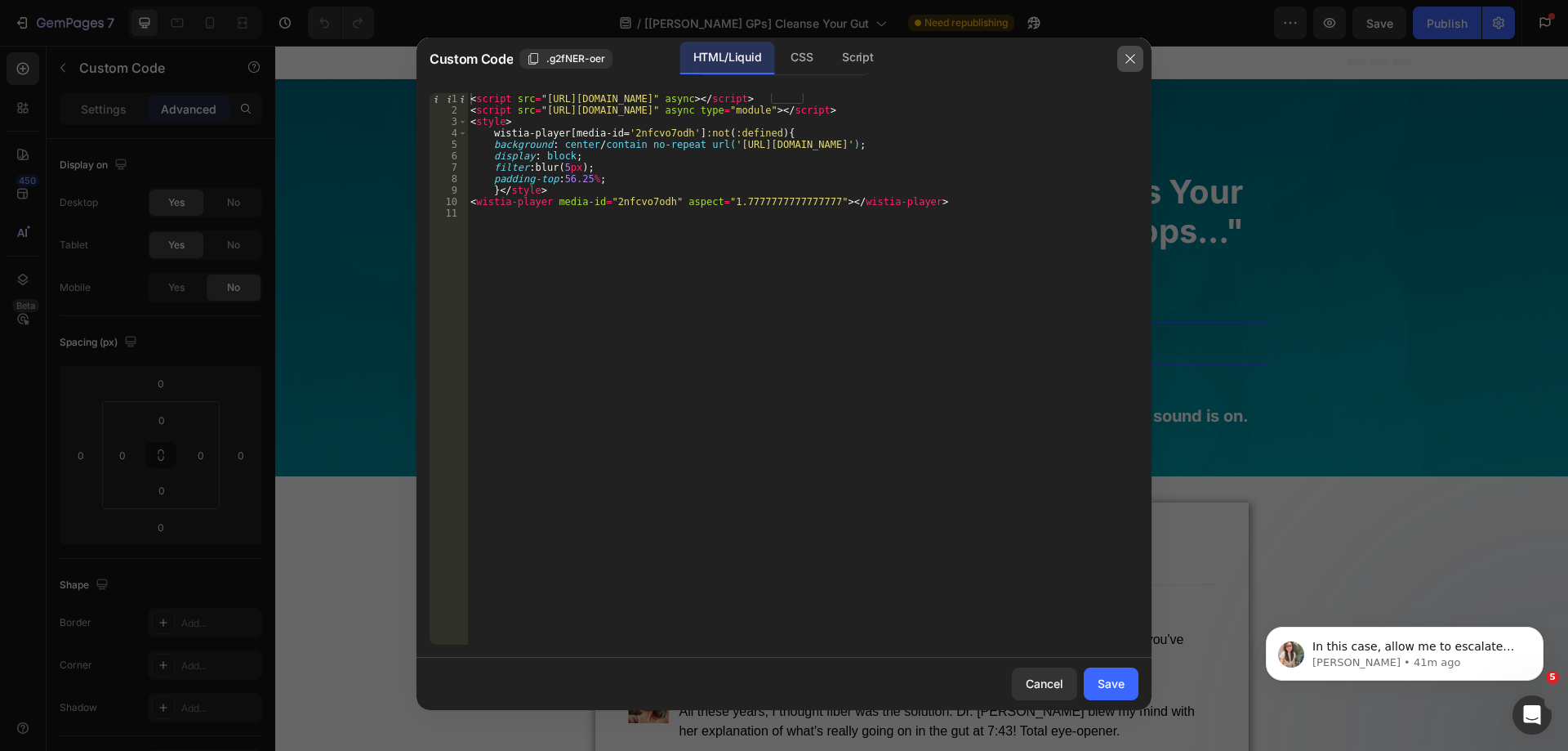
click at [1125, 63] on icon "button" at bounding box center [1131, 59] width 13 height 13
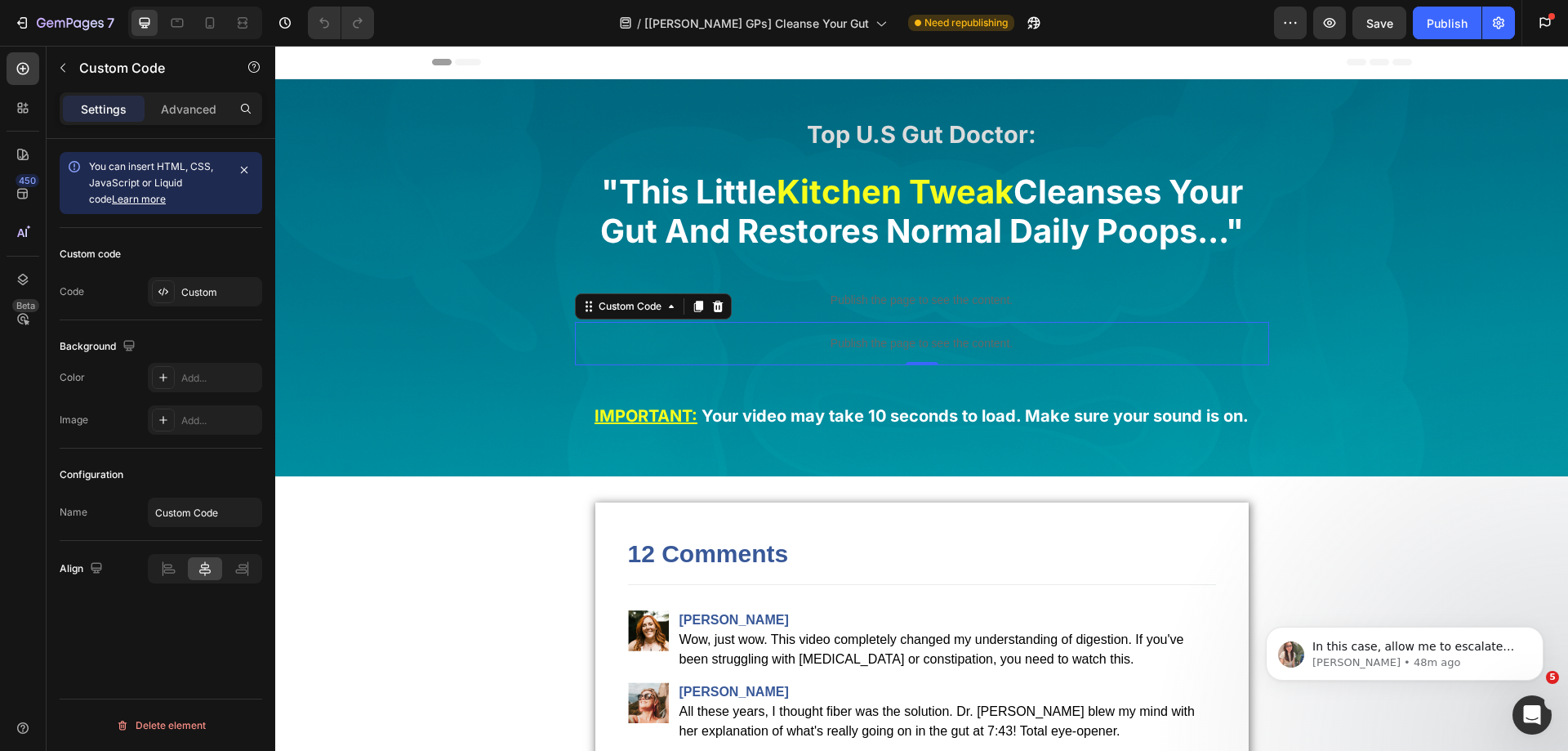
click at [845, 346] on p "Publish the page to see the content." at bounding box center [922, 343] width 694 height 17
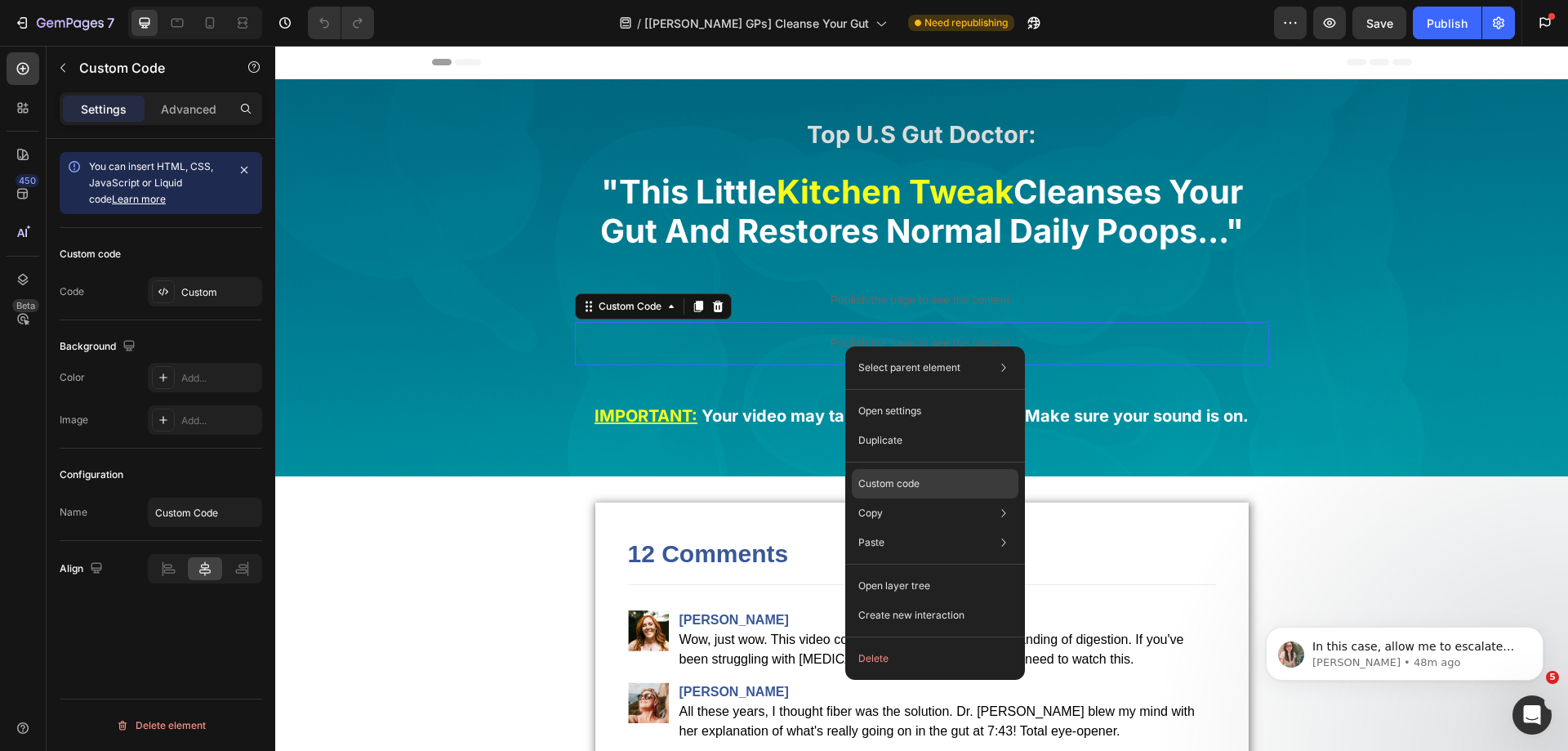
click at [892, 486] on p "Custom code" at bounding box center [889, 484] width 61 height 15
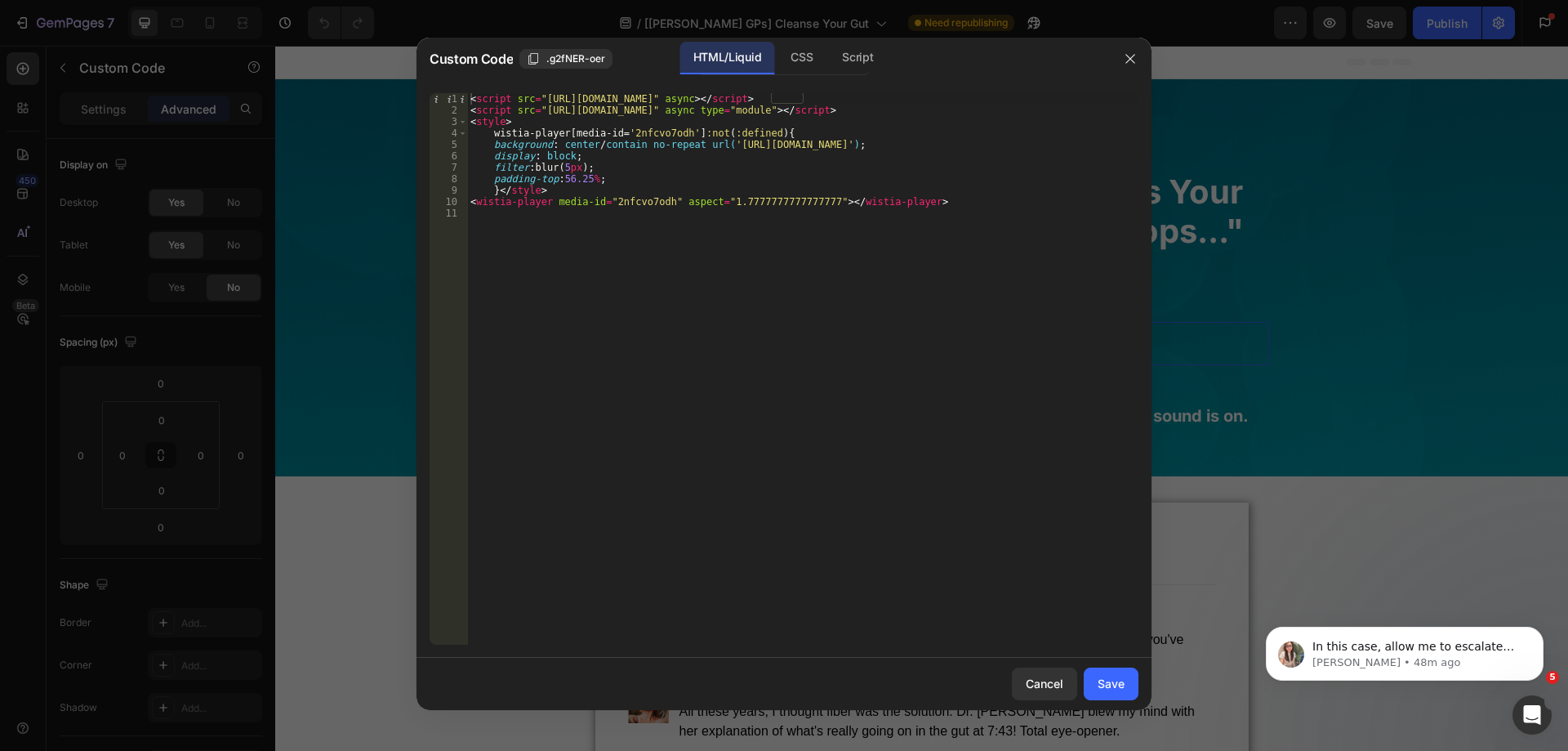
type textarea "<script src="https://fast.wistia.com/embed/2nfcvo7odh.js" async type="module"><…"
click at [623, 113] on div "< script src = "https://fast.wistia.com/player.js" async > </ script > < script…" at bounding box center [802, 380] width 671 height 574
click at [1134, 60] on icon "button" at bounding box center [1131, 59] width 13 height 13
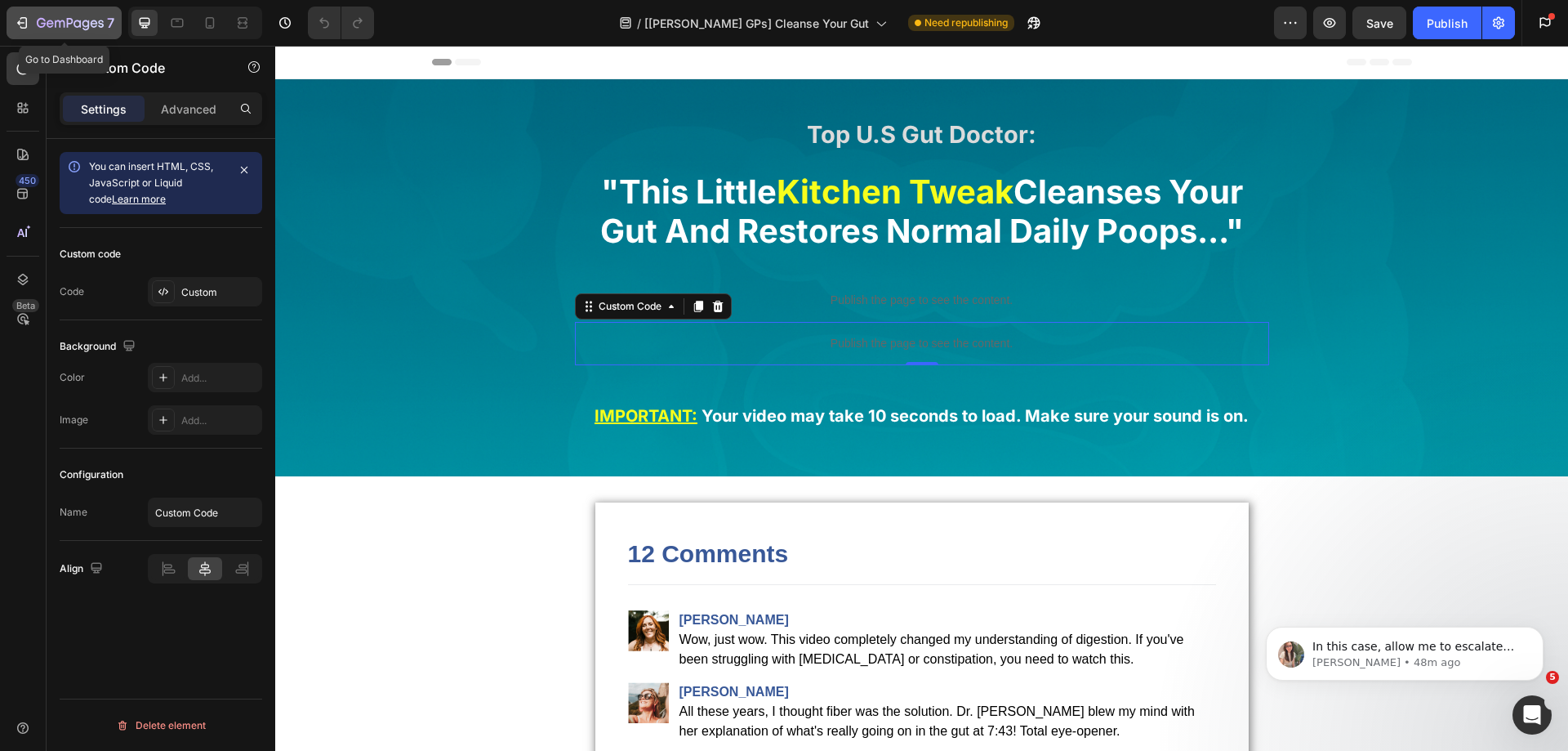
click at [96, 11] on button "7" at bounding box center [64, 22] width 115 height 33
